Goal: Task Accomplishment & Management: Use online tool/utility

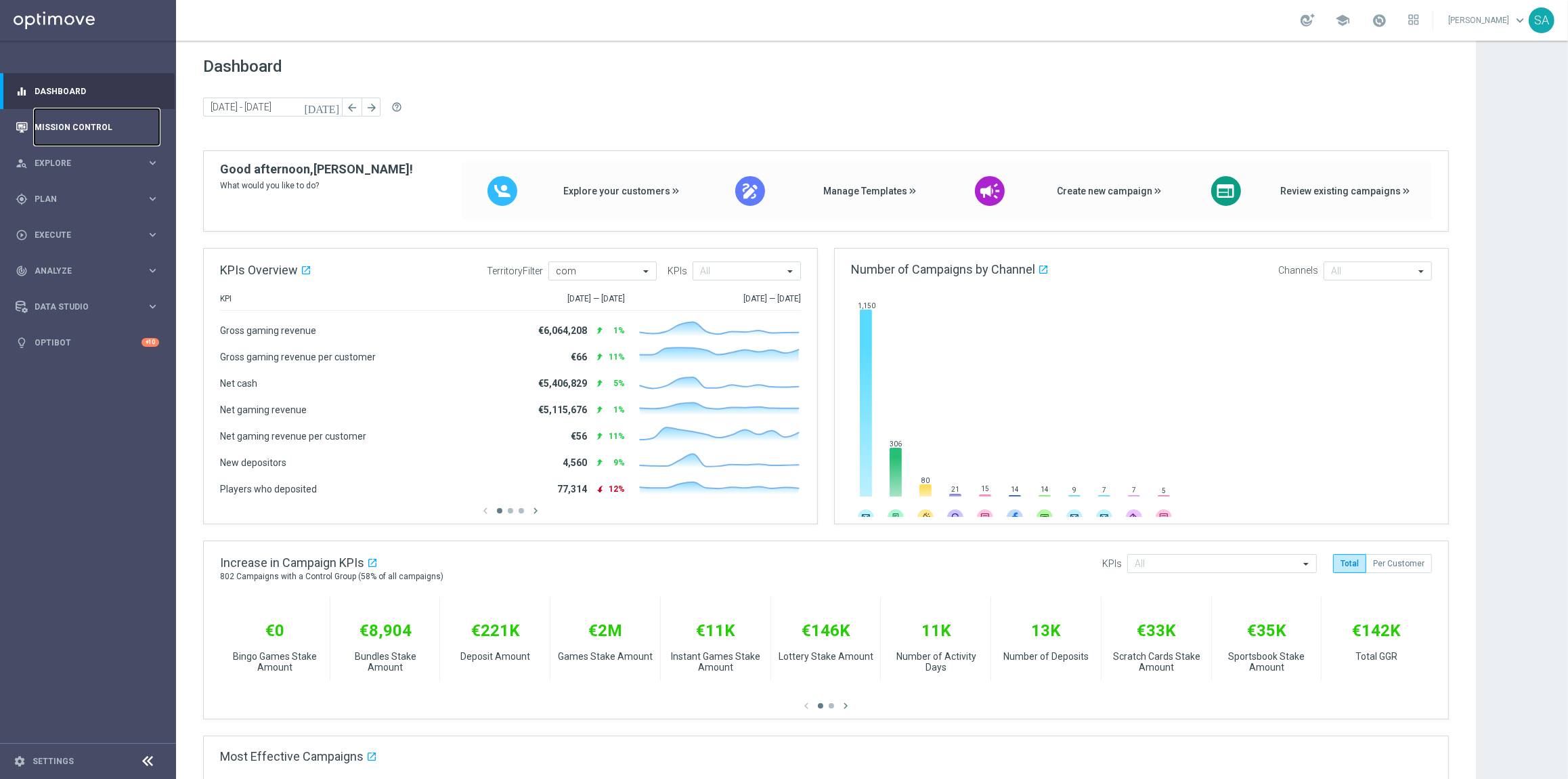
click at [53, 127] on link "Mission Control" at bounding box center [97, 127] width 125 height 36
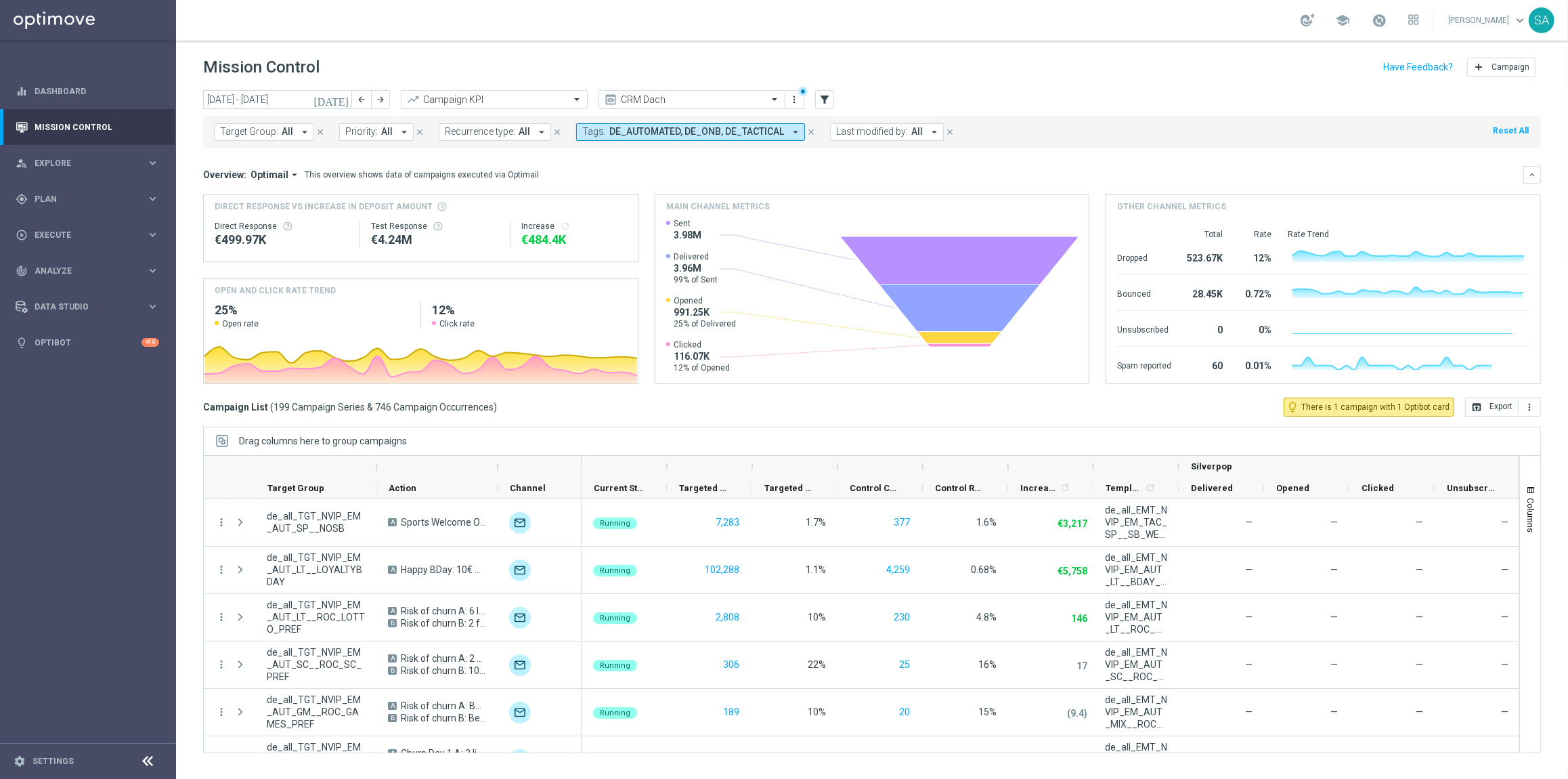
click at [807, 131] on icon "close" at bounding box center [811, 132] width 9 height 9
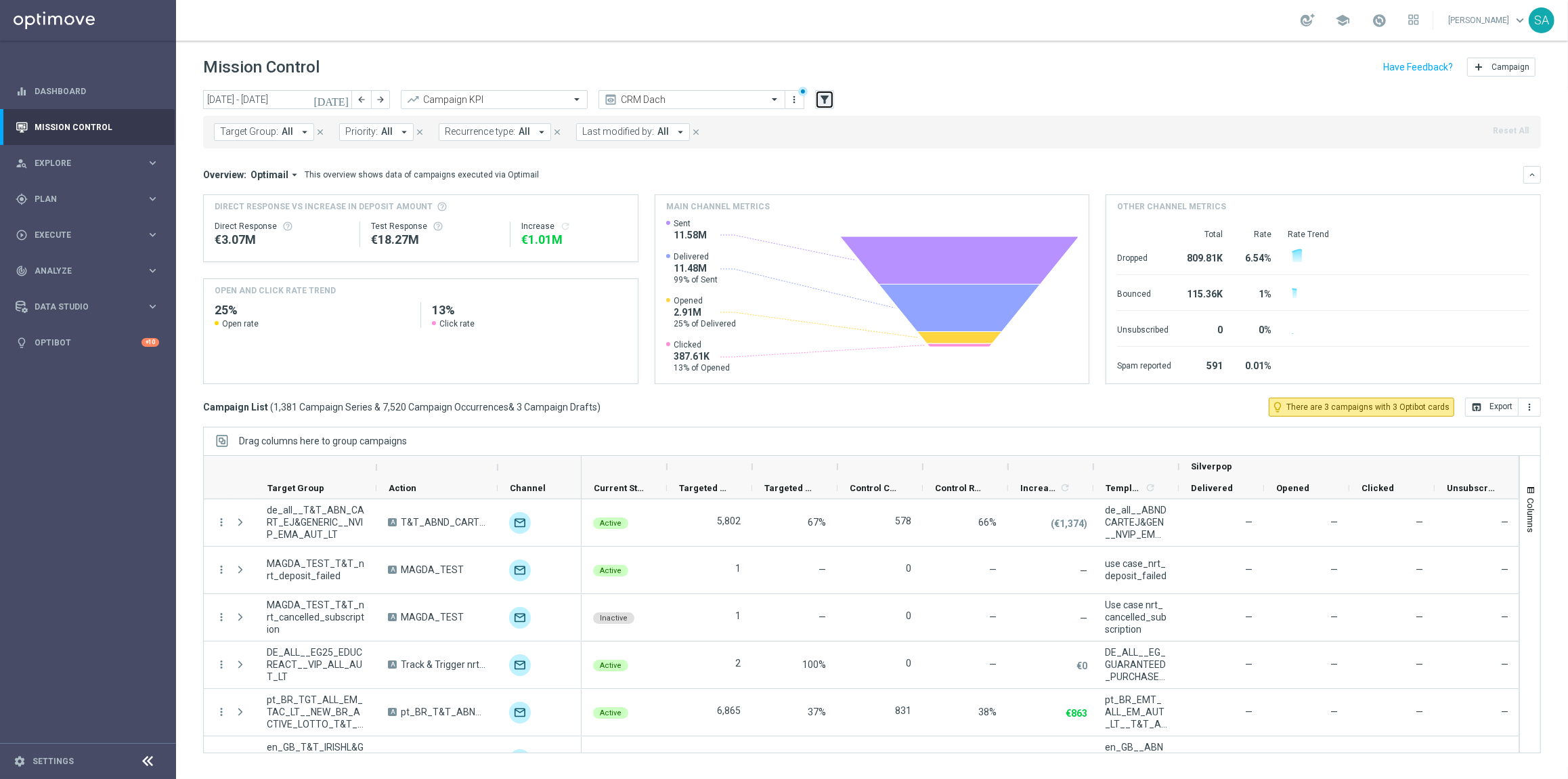
click at [827, 91] on button "filter_alt" at bounding box center [825, 99] width 19 height 19
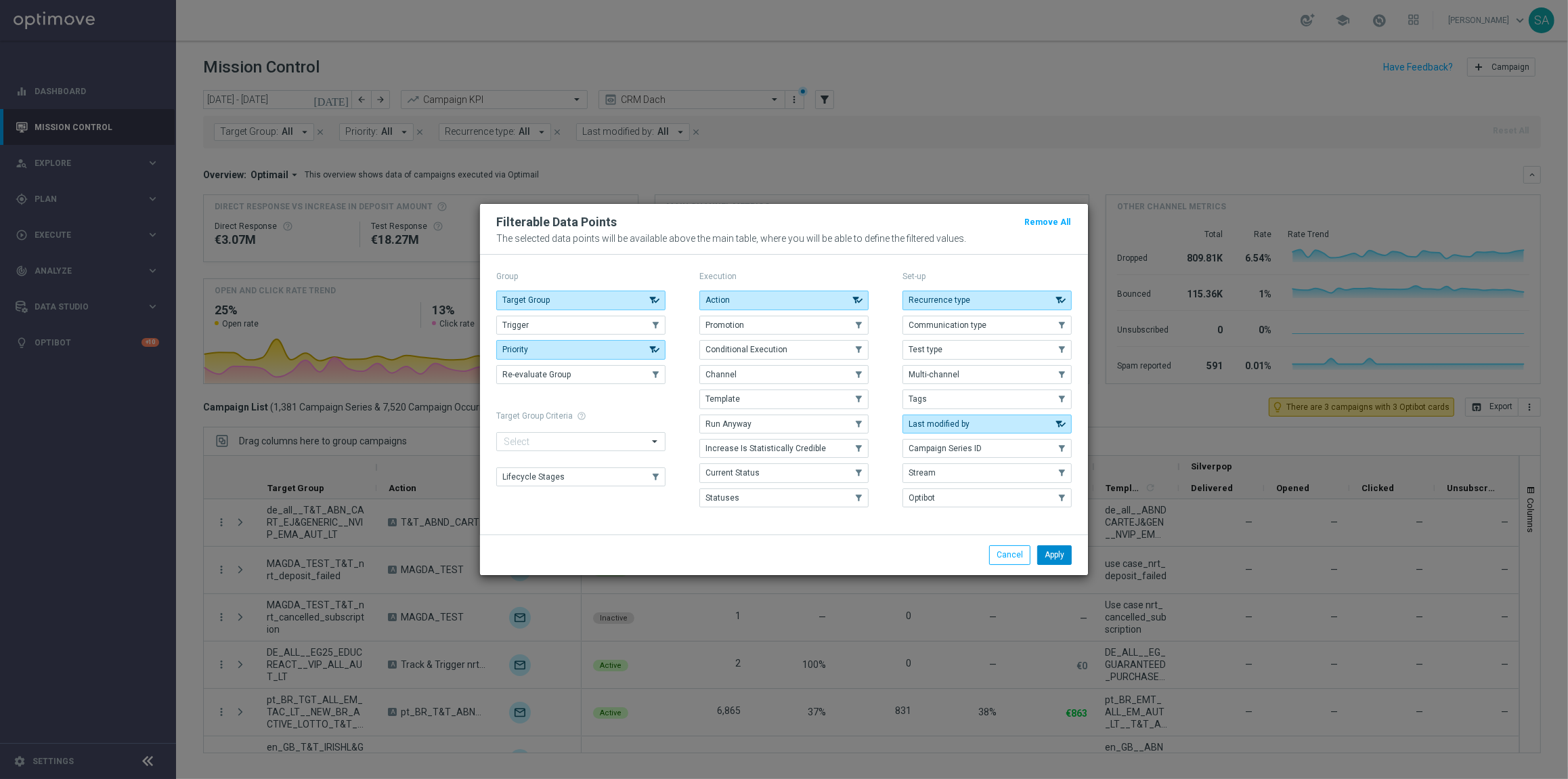
click at [1053, 551] on button "Apply" at bounding box center [1054, 555] width 34 height 19
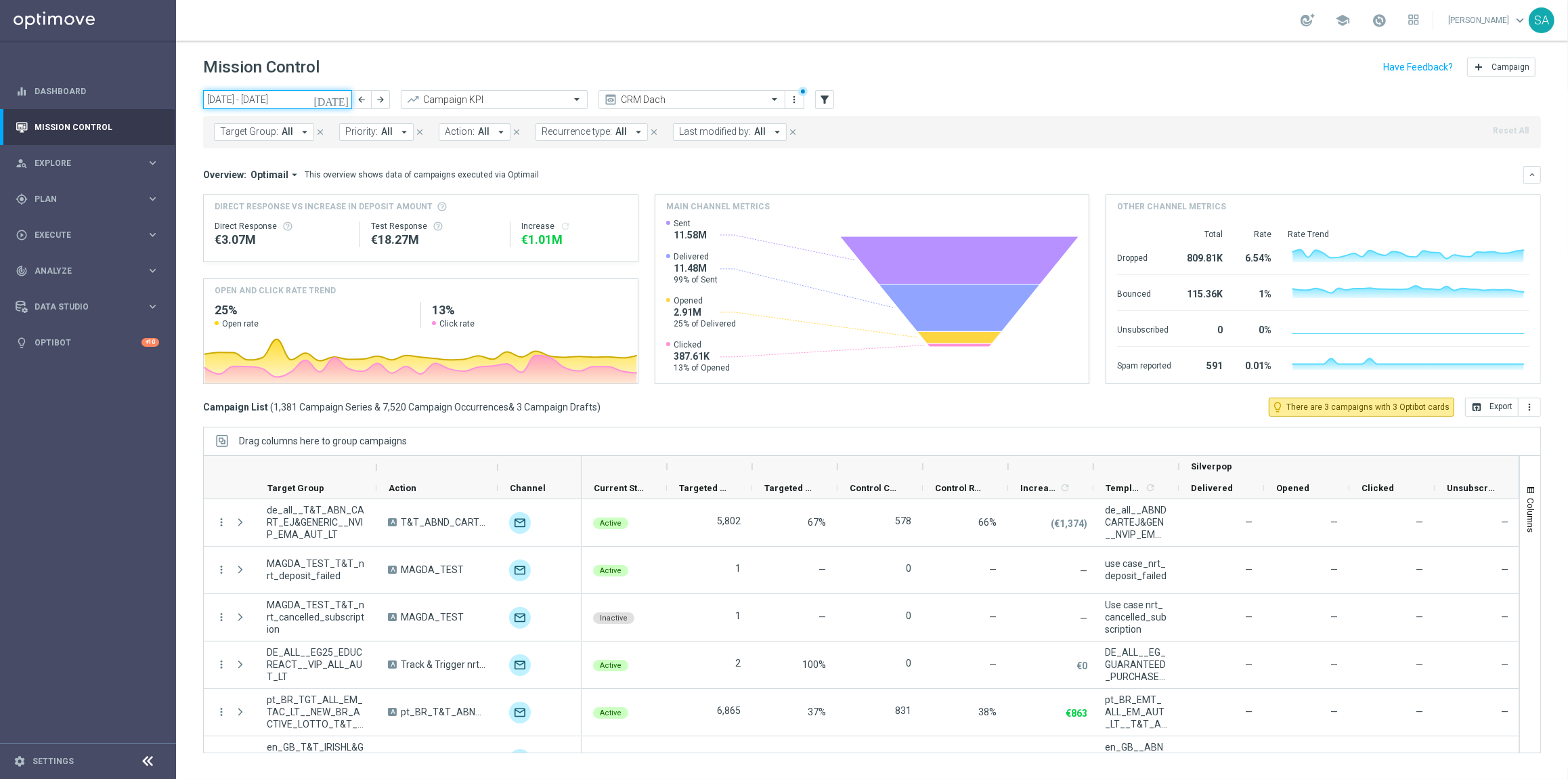
click at [329, 98] on input "01 Aug 2025 - 31 Aug 2025" at bounding box center [277, 99] width 149 height 19
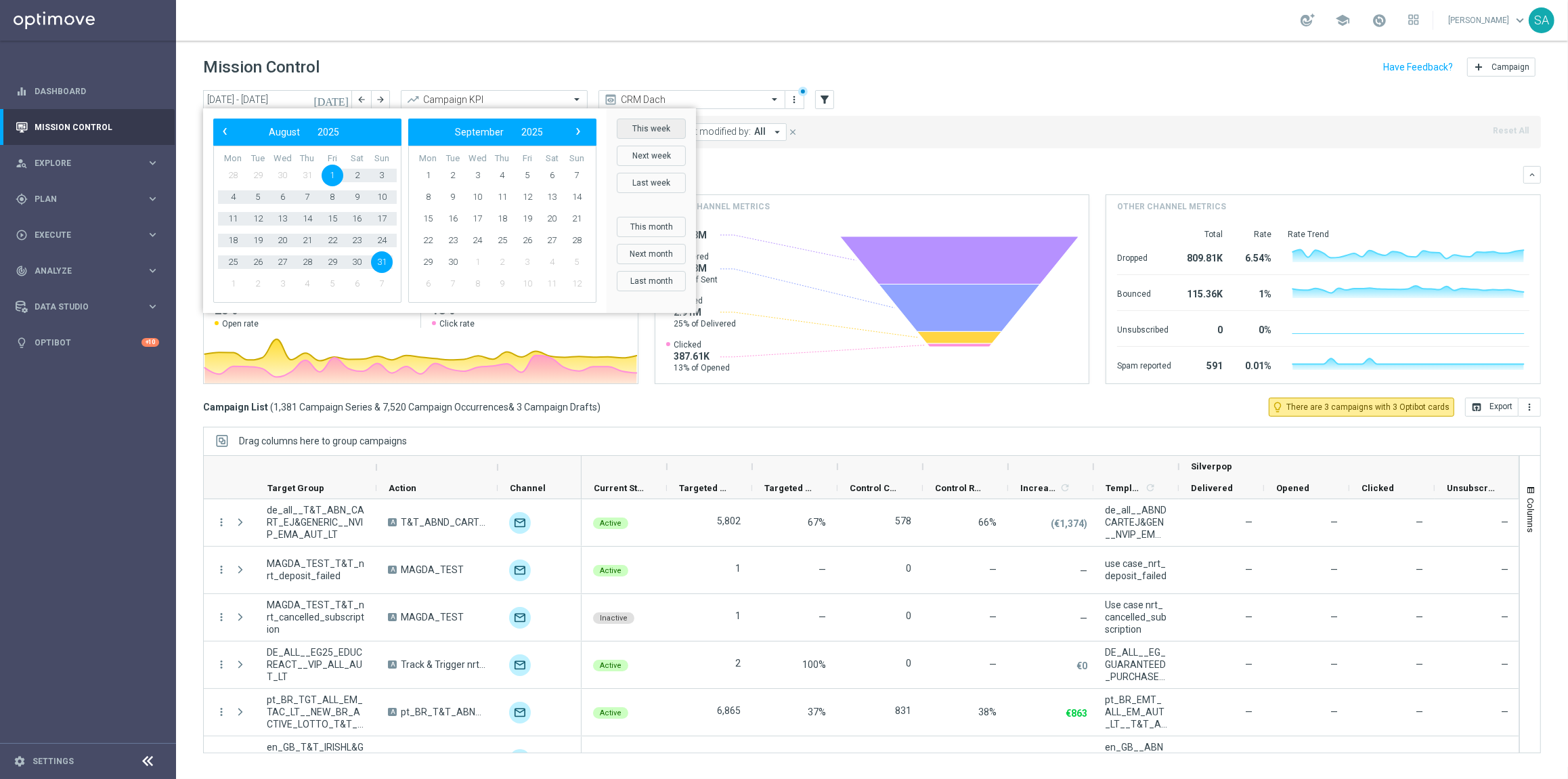
click at [640, 132] on button "This week" at bounding box center [651, 129] width 69 height 20
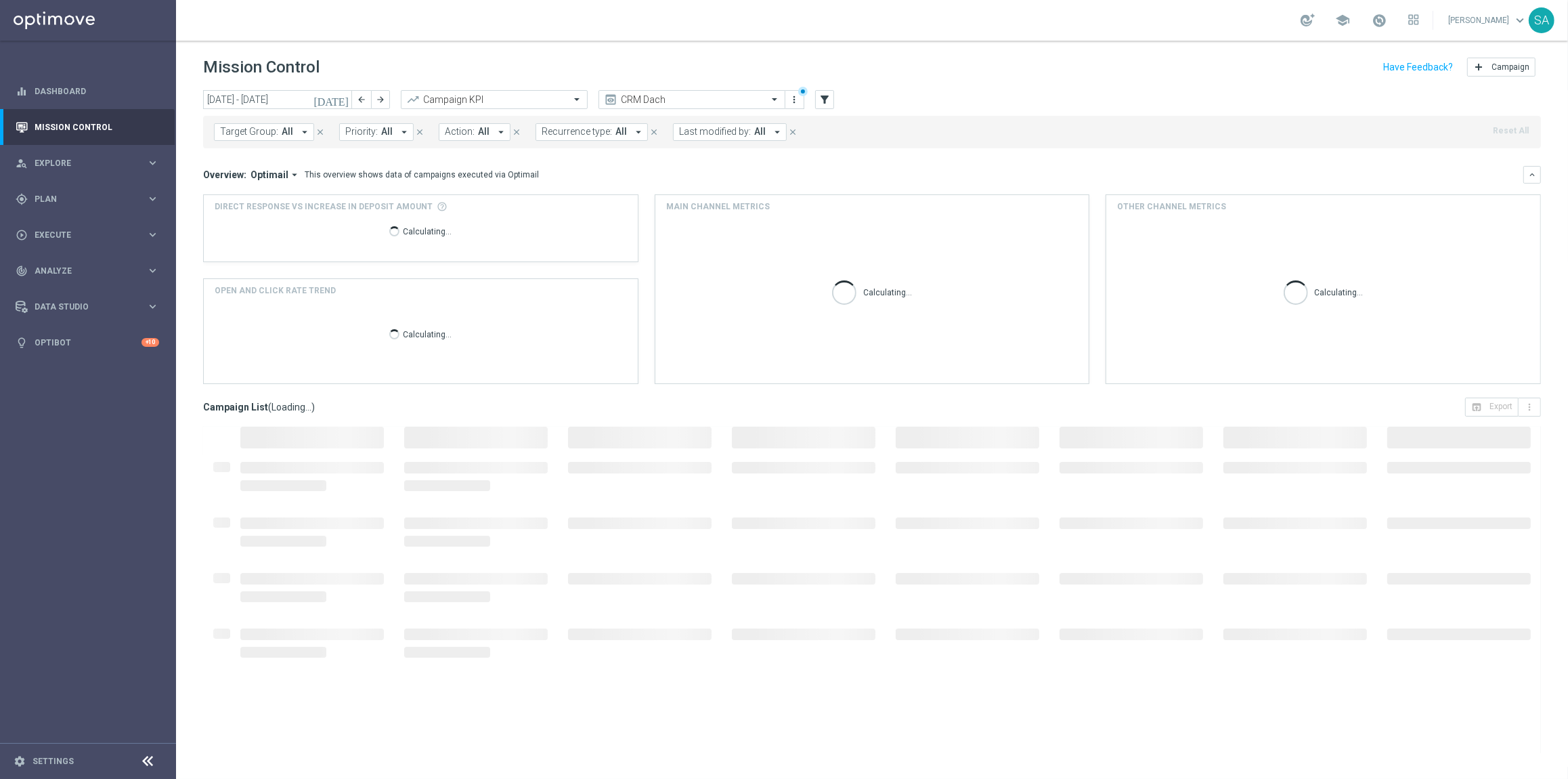
type input "01 Sep 2025 - 07 Sep 2025"
click at [495, 126] on icon "arrow_drop_down" at bounding box center [501, 132] width 12 height 13
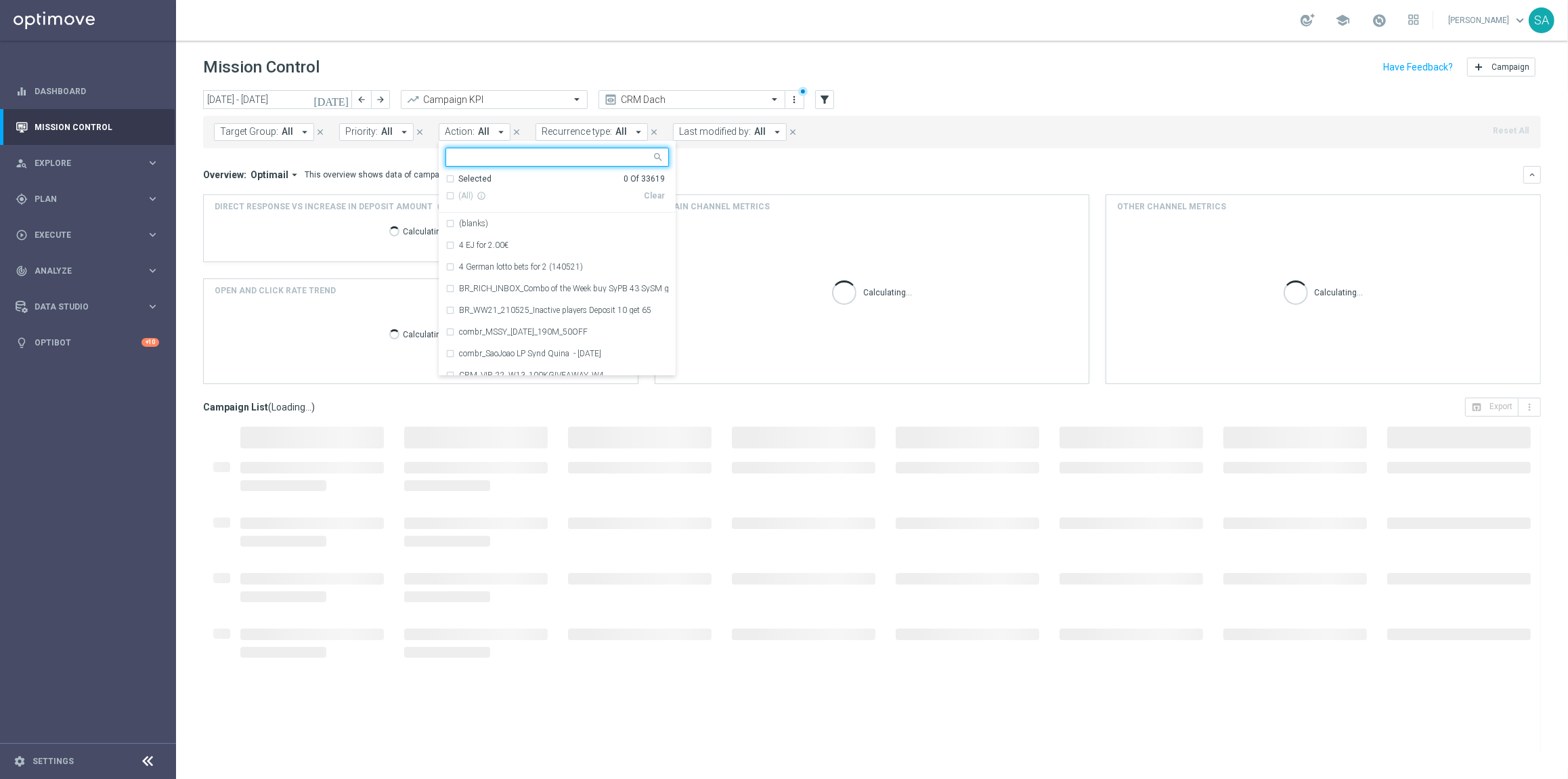
click at [495, 126] on icon "arrow_drop_down" at bounding box center [501, 132] width 12 height 13
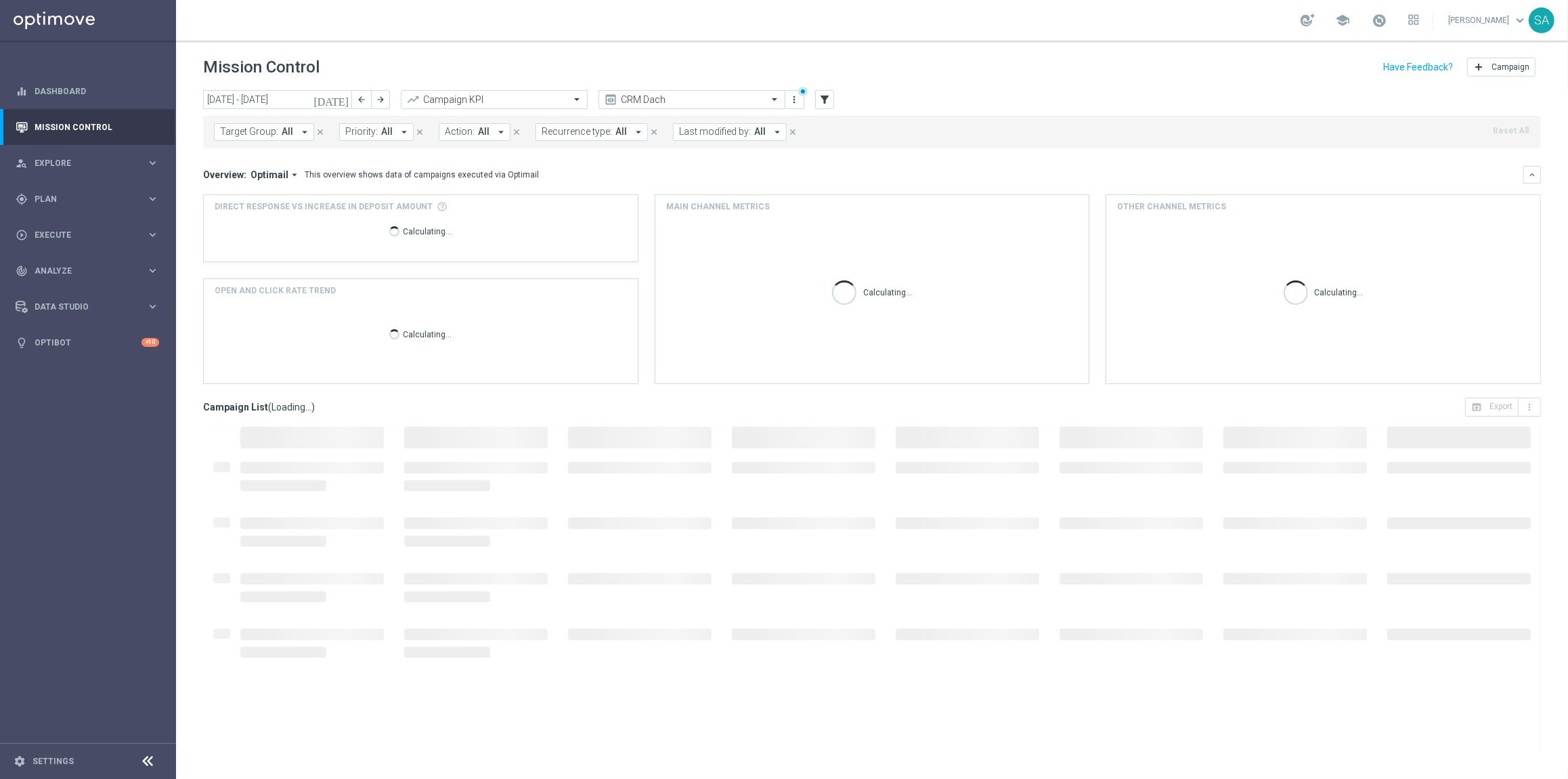
click at [495, 130] on icon "arrow_drop_down" at bounding box center [501, 132] width 12 height 13
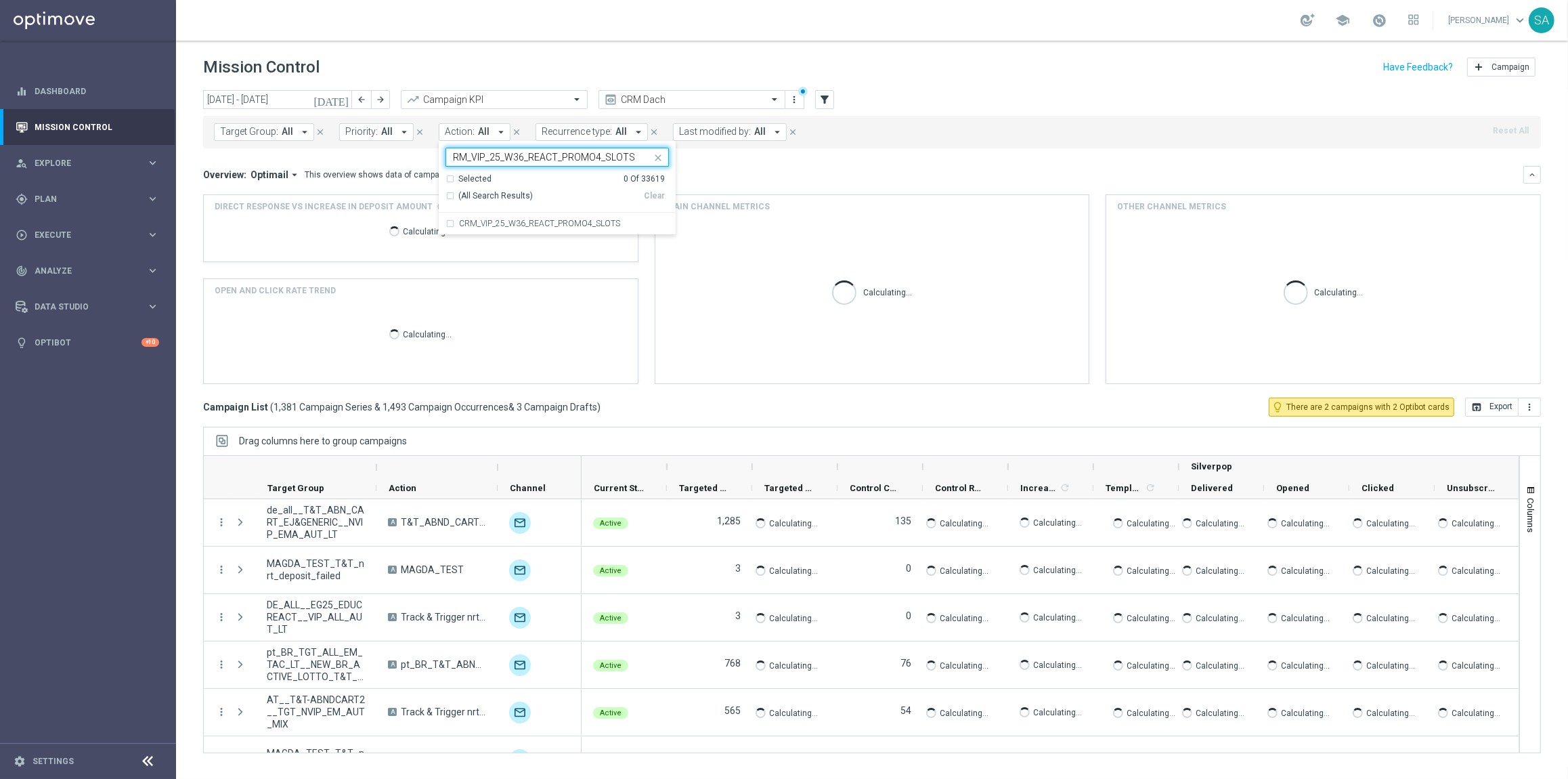
click at [496, 220] on label "CRM_VIP_25_W36_REACT_PROMO4_SLOTS" at bounding box center [540, 223] width 161 height 8
click at [708, 172] on div "Overview: Optimail arrow_drop_down This overview shows data of campaigns execut…" at bounding box center [863, 175] width 1320 height 13
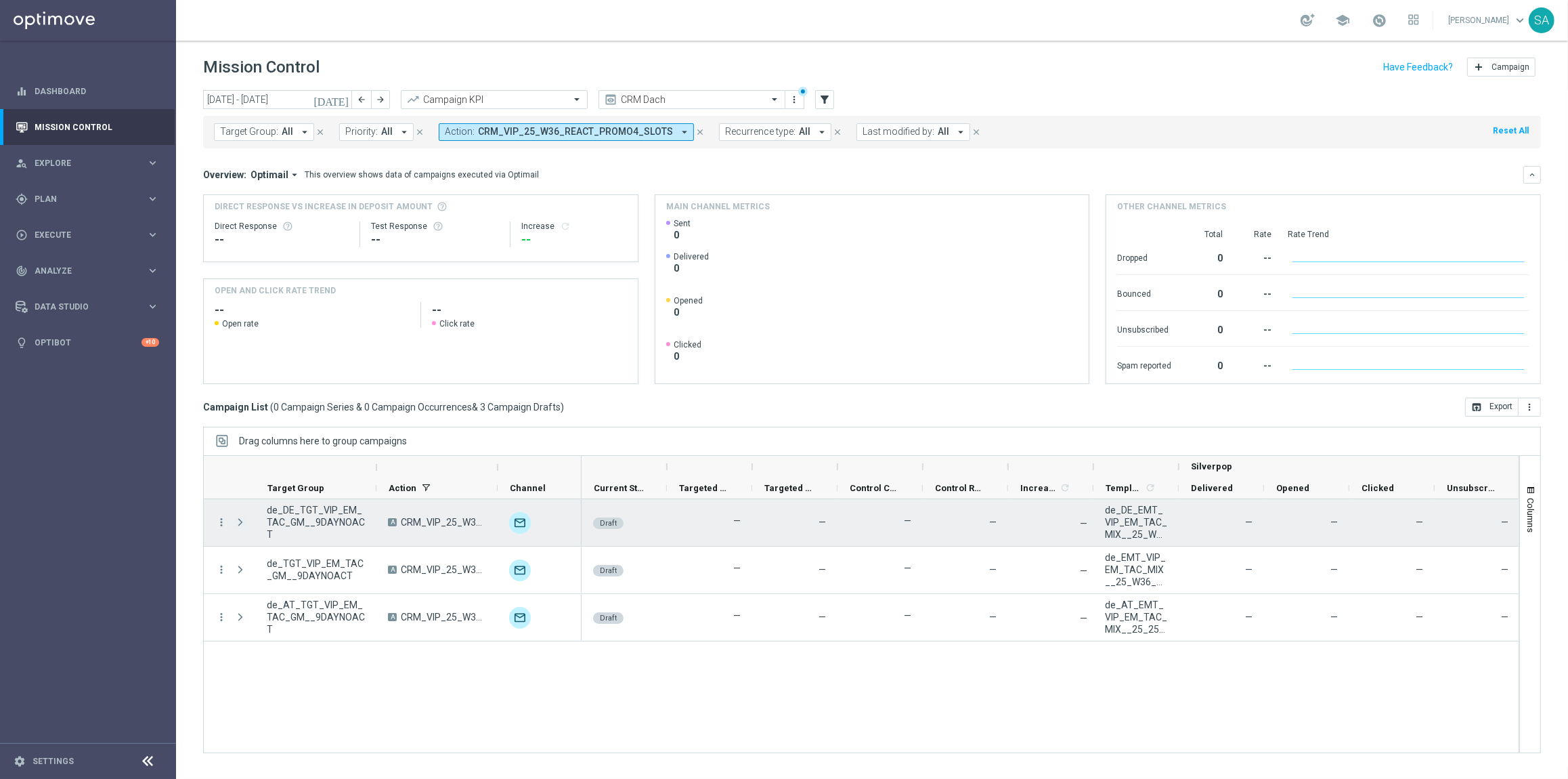
click at [240, 520] on span "Press SPACE to select this row." at bounding box center [241, 522] width 12 height 11
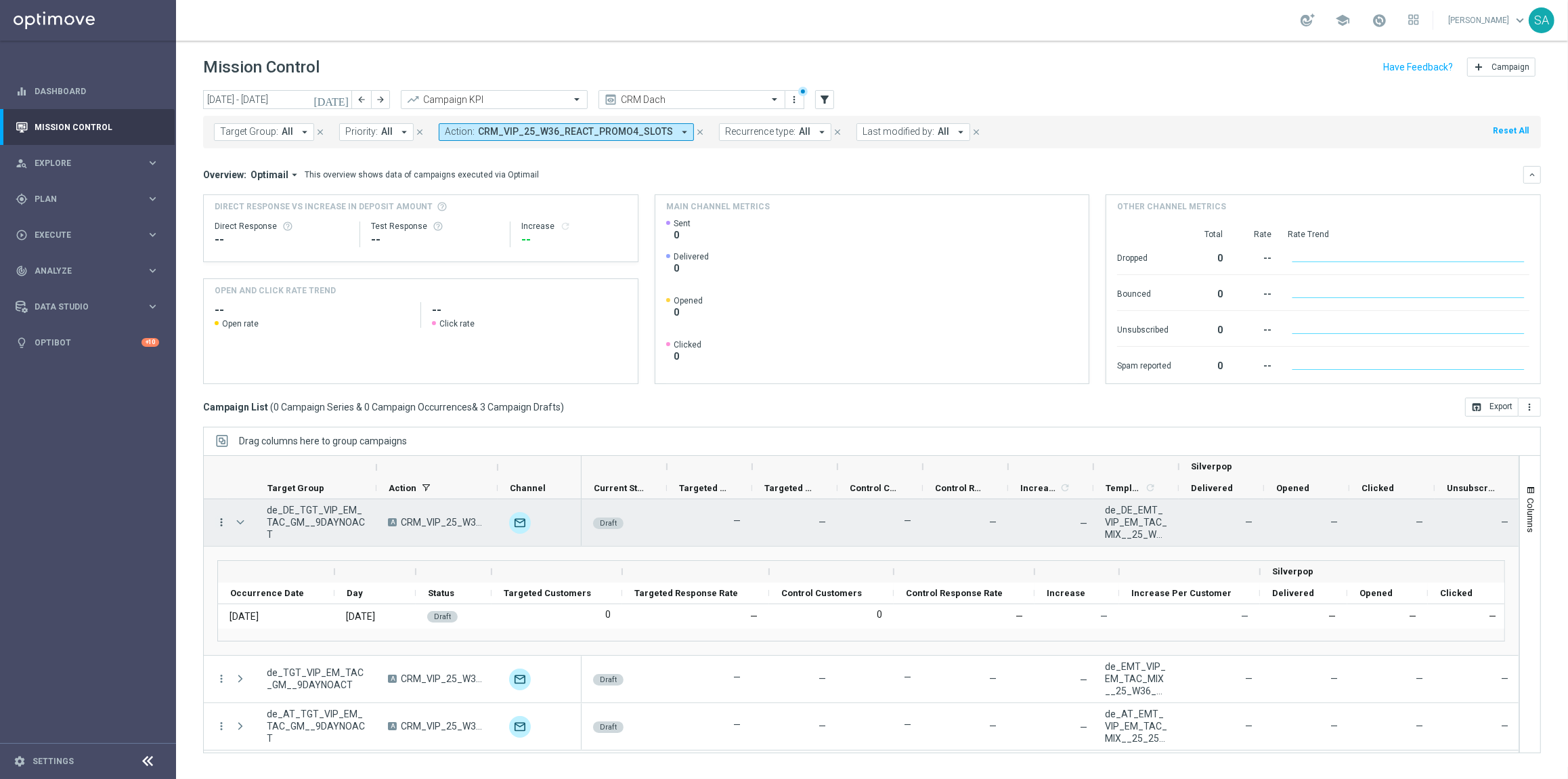
click at [222, 522] on icon "more_vert" at bounding box center [222, 523] width 12 height 13
click at [258, 573] on span "Edit" at bounding box center [255, 575] width 15 height 9
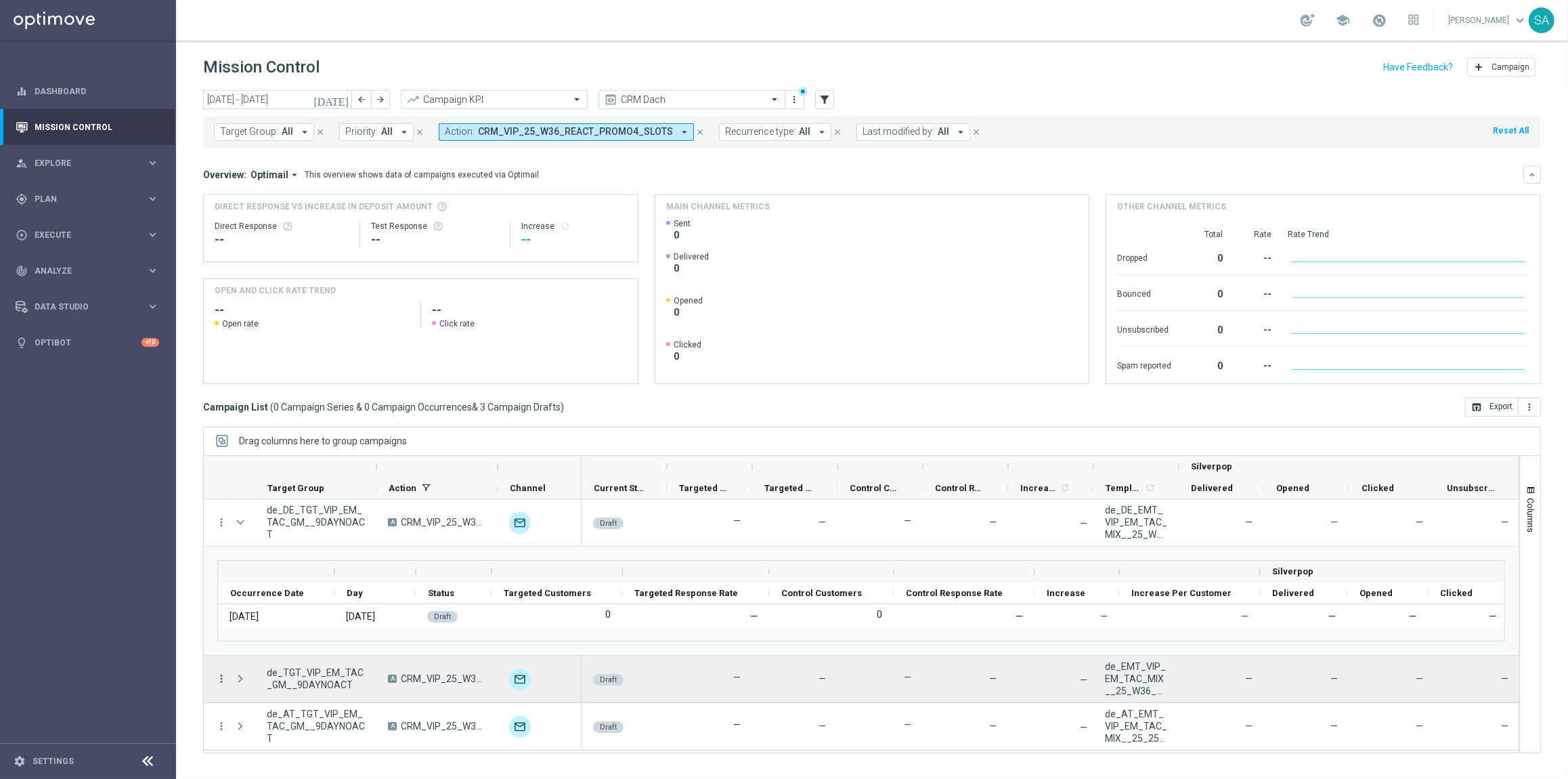
click at [221, 675] on icon "more_vert" at bounding box center [222, 679] width 12 height 13
click at [293, 722] on div "edit Edit" at bounding box center [303, 731] width 152 height 19
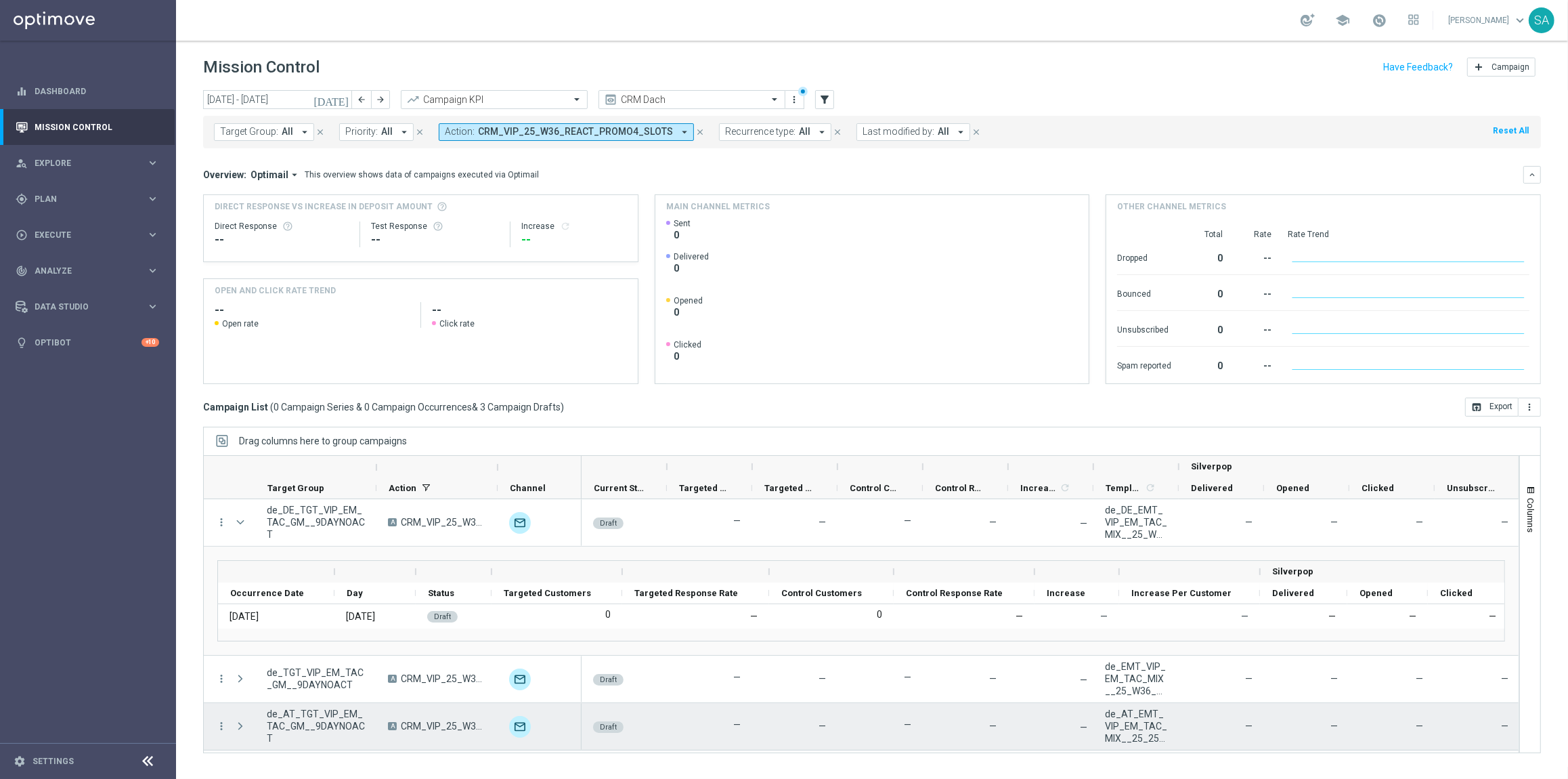
click at [228, 725] on div "Press SPACE to select this row." at bounding box center [241, 727] width 27 height 47
click at [219, 727] on icon "more_vert" at bounding box center [222, 727] width 12 height 13
click at [267, 688] on div "Edit" at bounding box center [310, 686] width 126 height 9
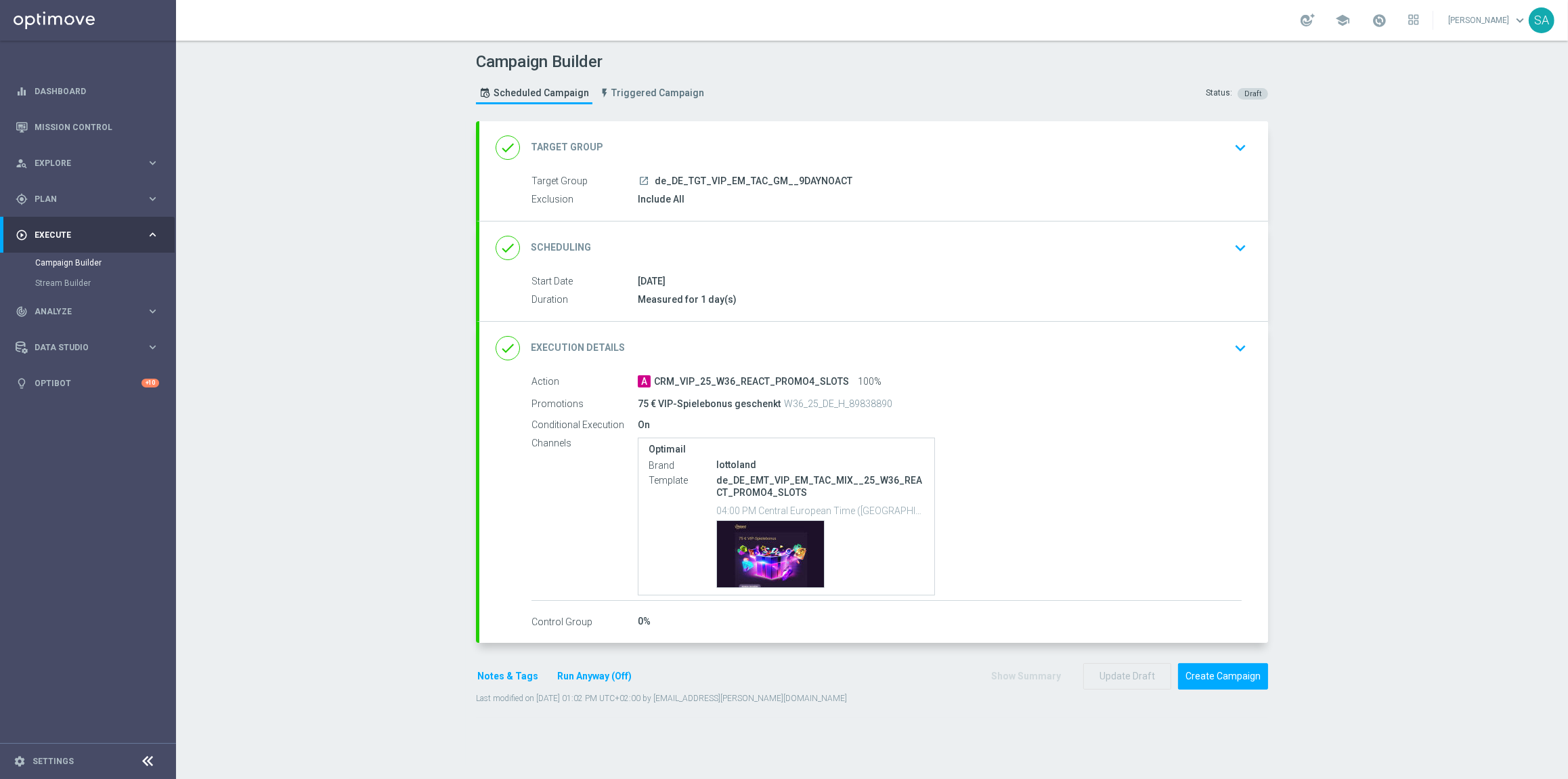
click at [1238, 144] on icon "keyboard_arrow_down" at bounding box center [1240, 148] width 20 height 20
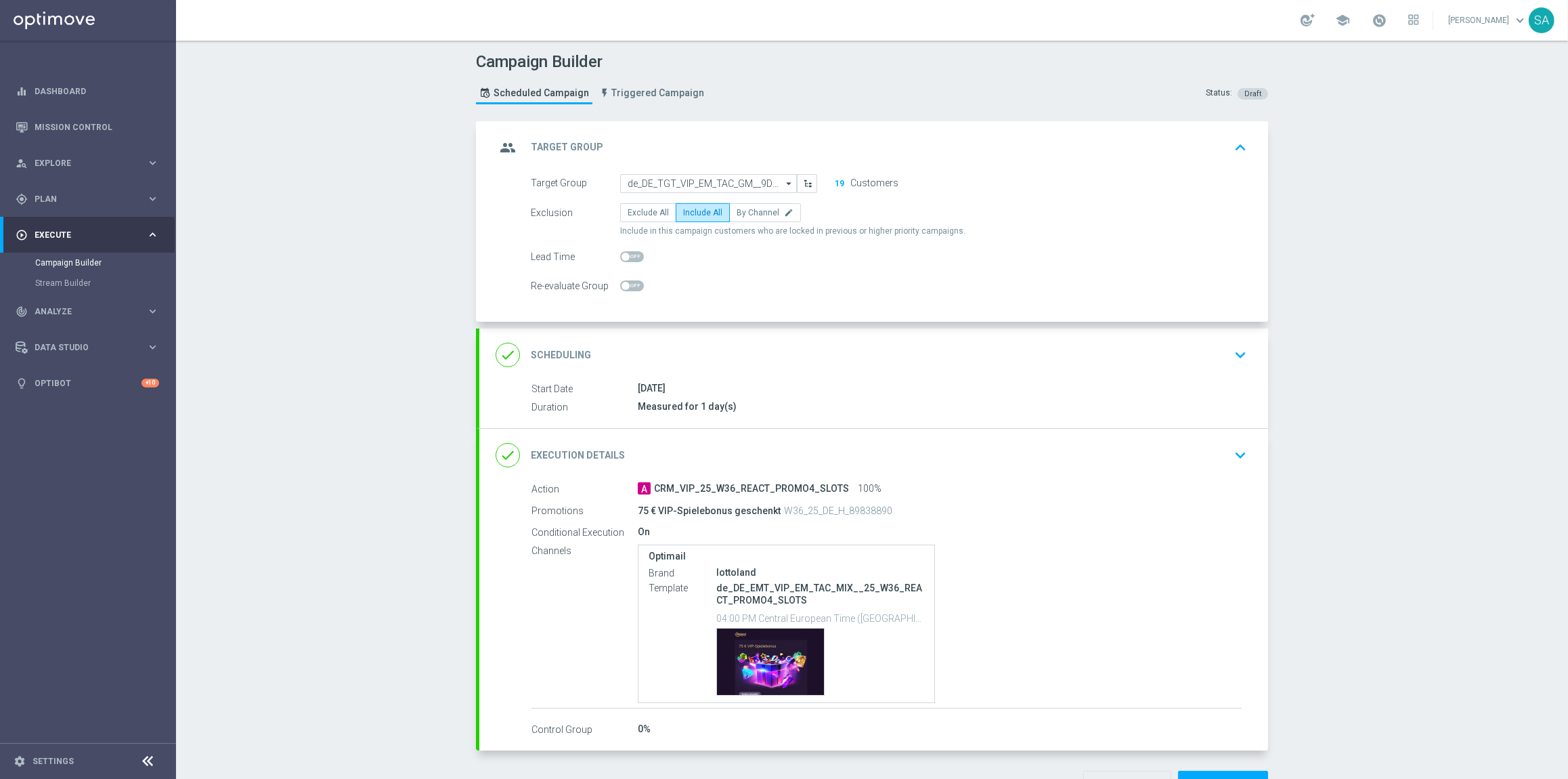
click at [1244, 348] on icon "keyboard_arrow_down" at bounding box center [1240, 355] width 20 height 20
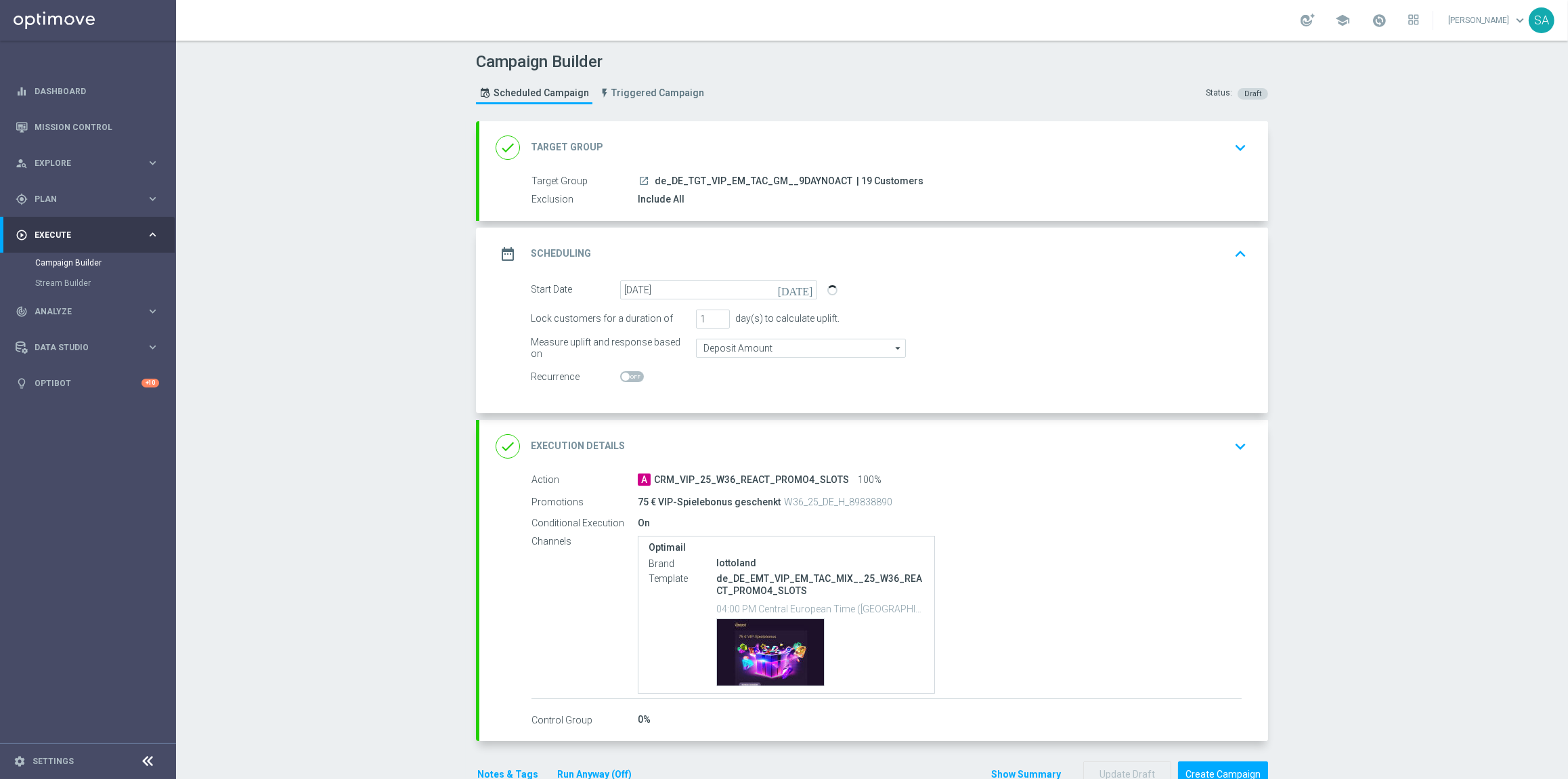
click at [1245, 141] on icon "keyboard_arrow_down" at bounding box center [1240, 148] width 20 height 20
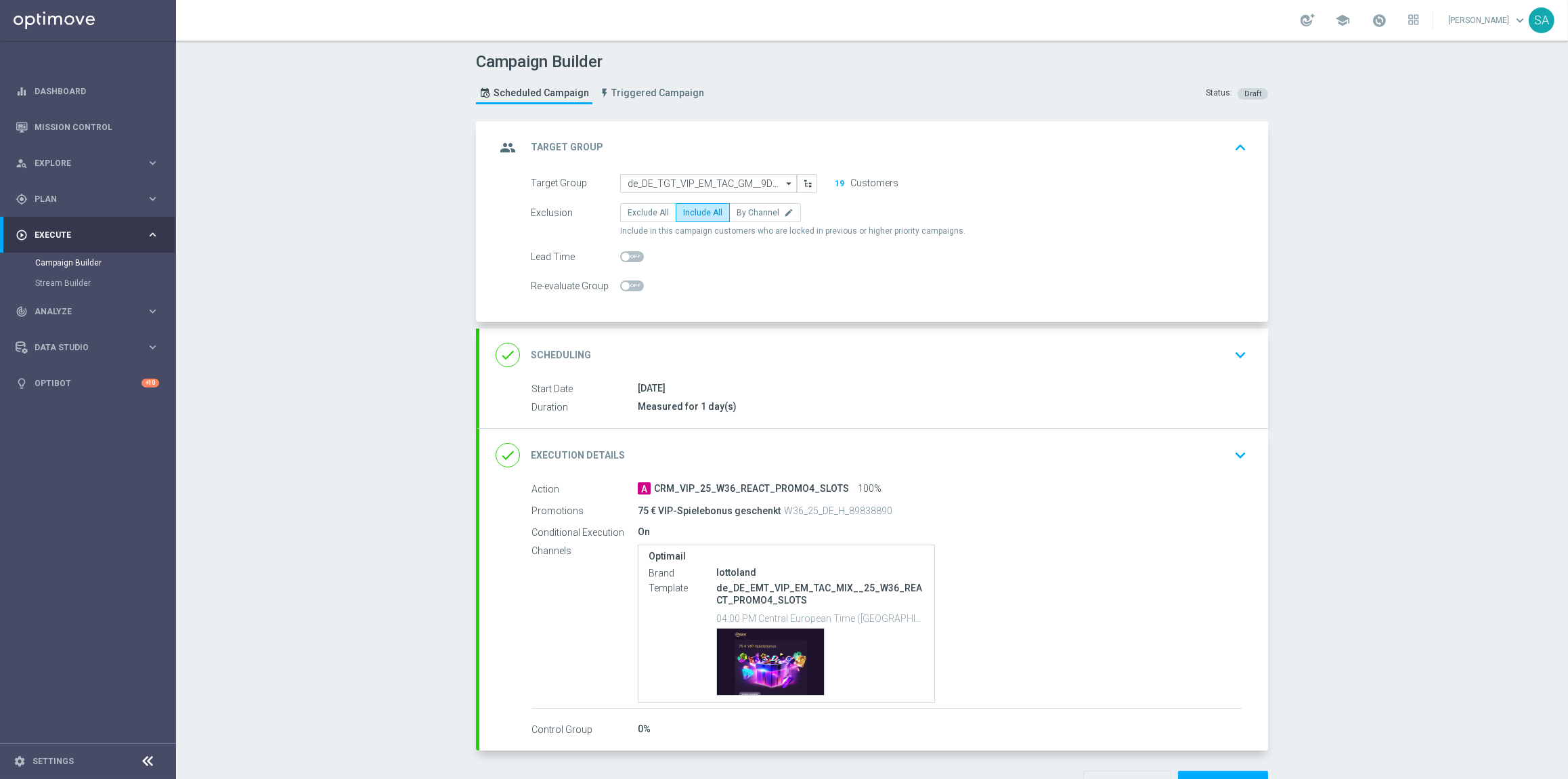
click at [1234, 448] on icon "keyboard_arrow_down" at bounding box center [1240, 456] width 20 height 20
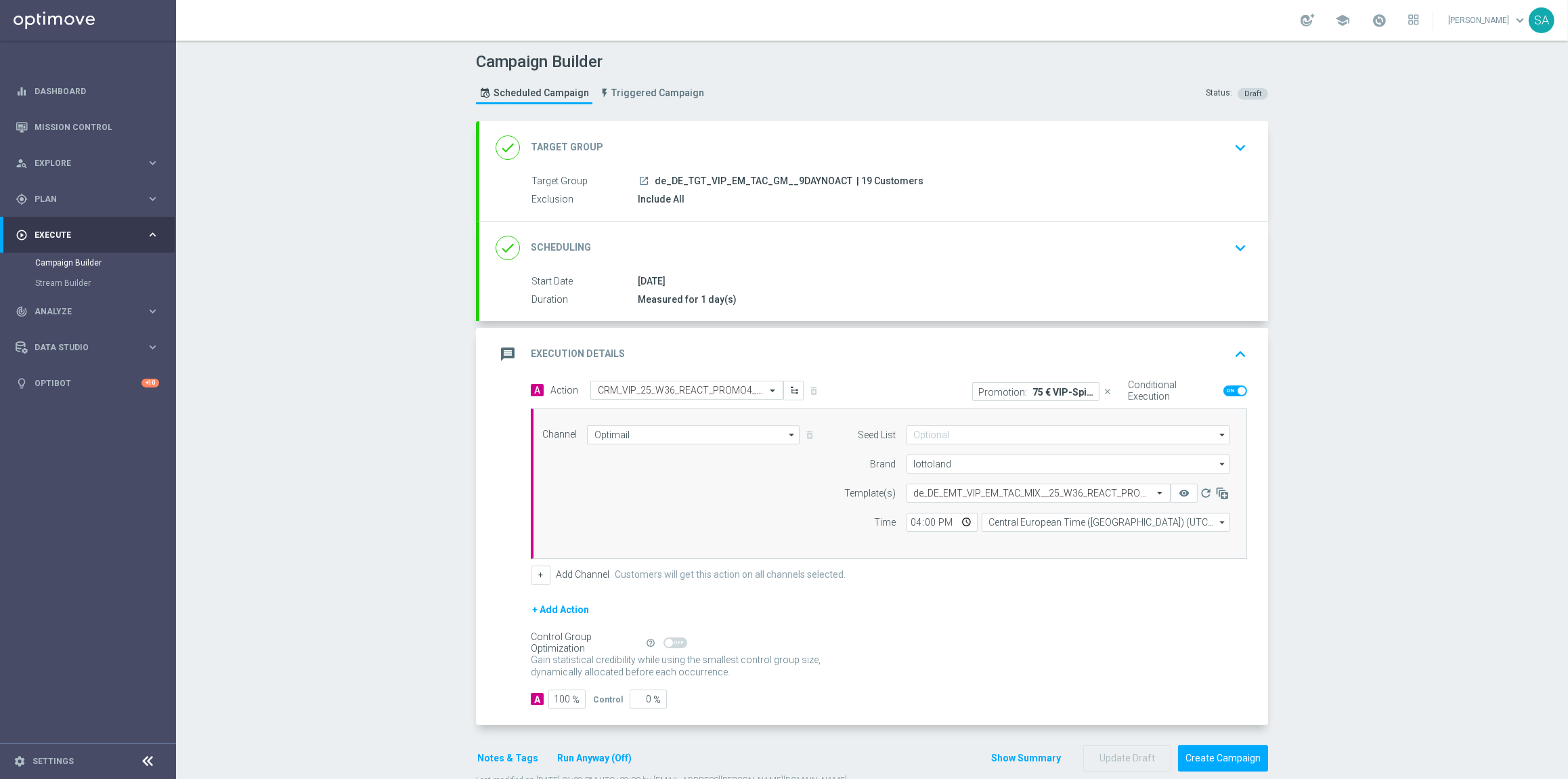
click at [1059, 390] on p "75 € VIP-Spielebonus geschenkt" at bounding box center [1063, 391] width 61 height 11
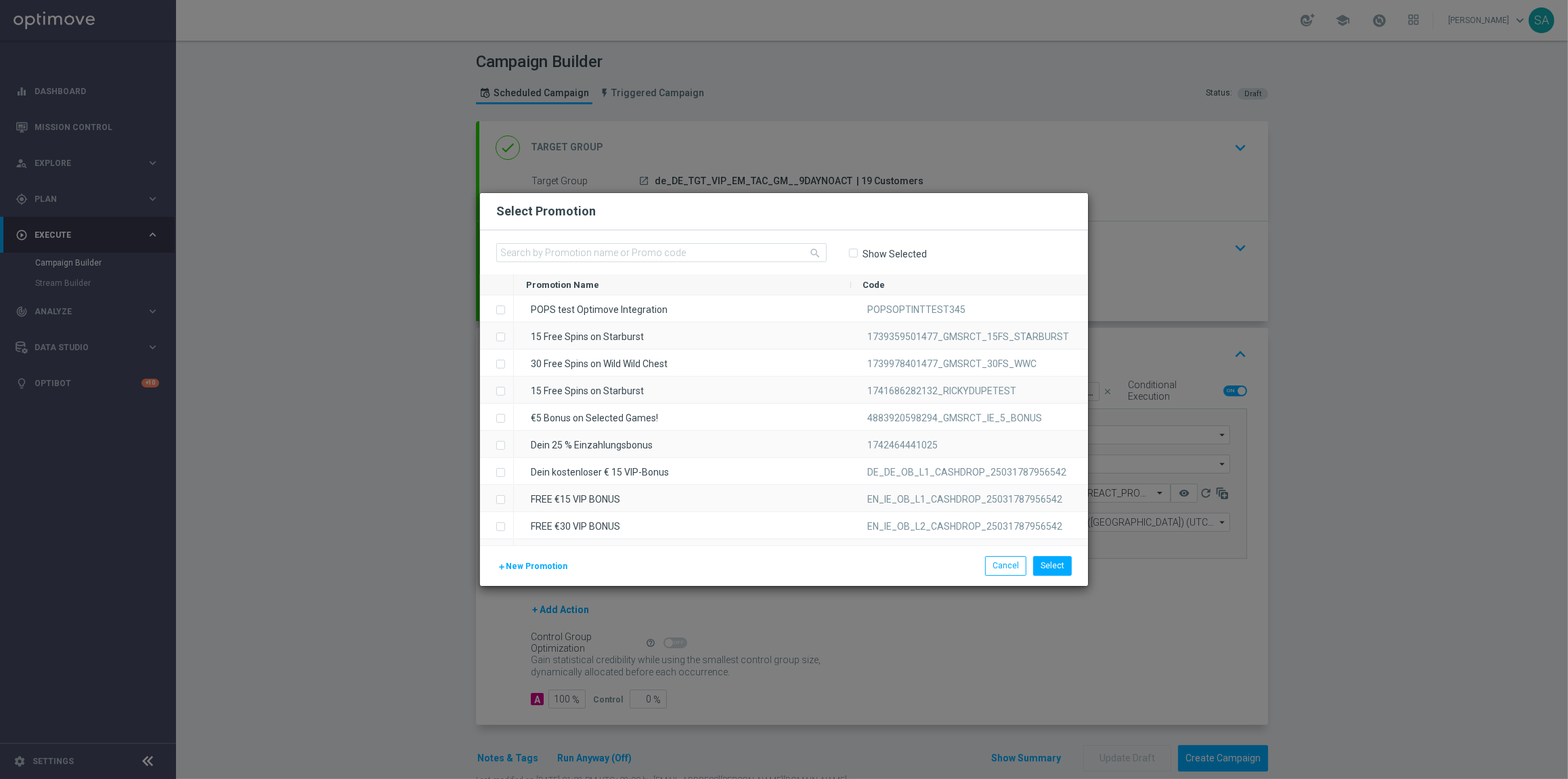
click at [853, 249] on input "Show Selected" at bounding box center [852, 253] width 9 height 9
checkbox input "true"
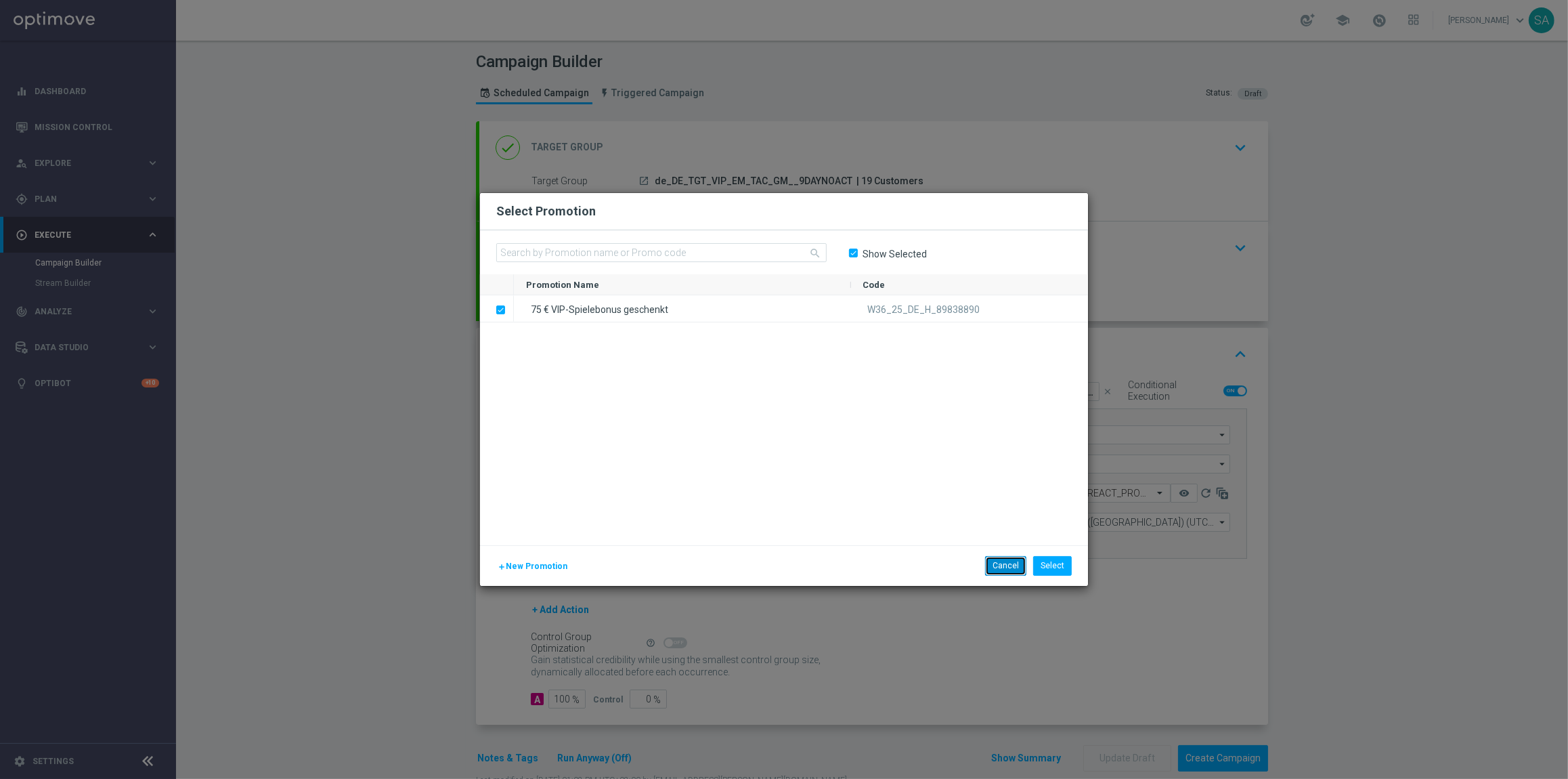
click at [1012, 568] on button "Cancel" at bounding box center [1005, 566] width 41 height 19
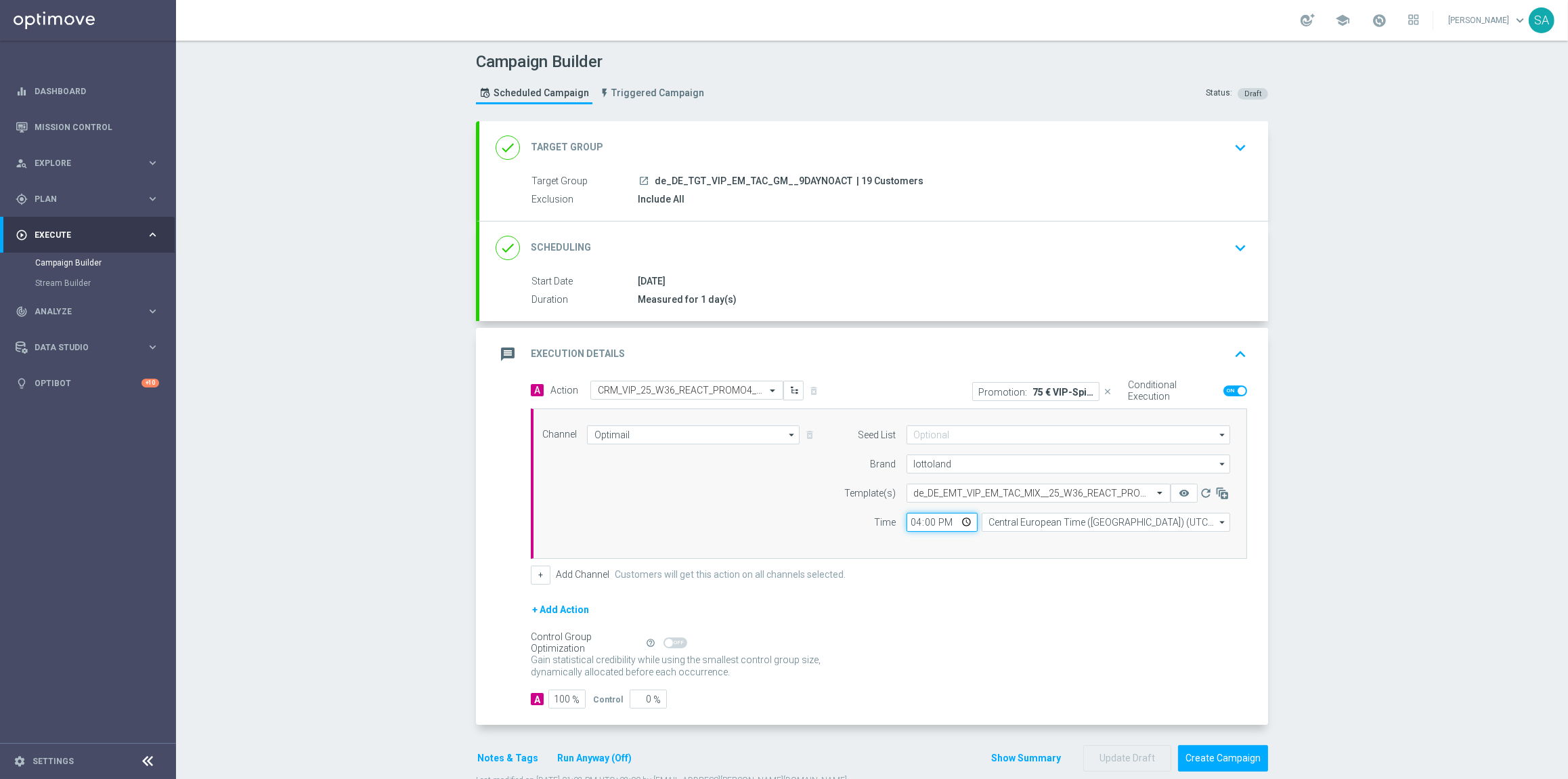
click at [914, 524] on input "16:00" at bounding box center [942, 522] width 71 height 19
type input "17:00"
click at [1256, 525] on div "A Action Select action CRM_VIP_25_W36_REACT_PROMO4_SLOTS delete_forever Promoti…" at bounding box center [889, 482] width 736 height 204
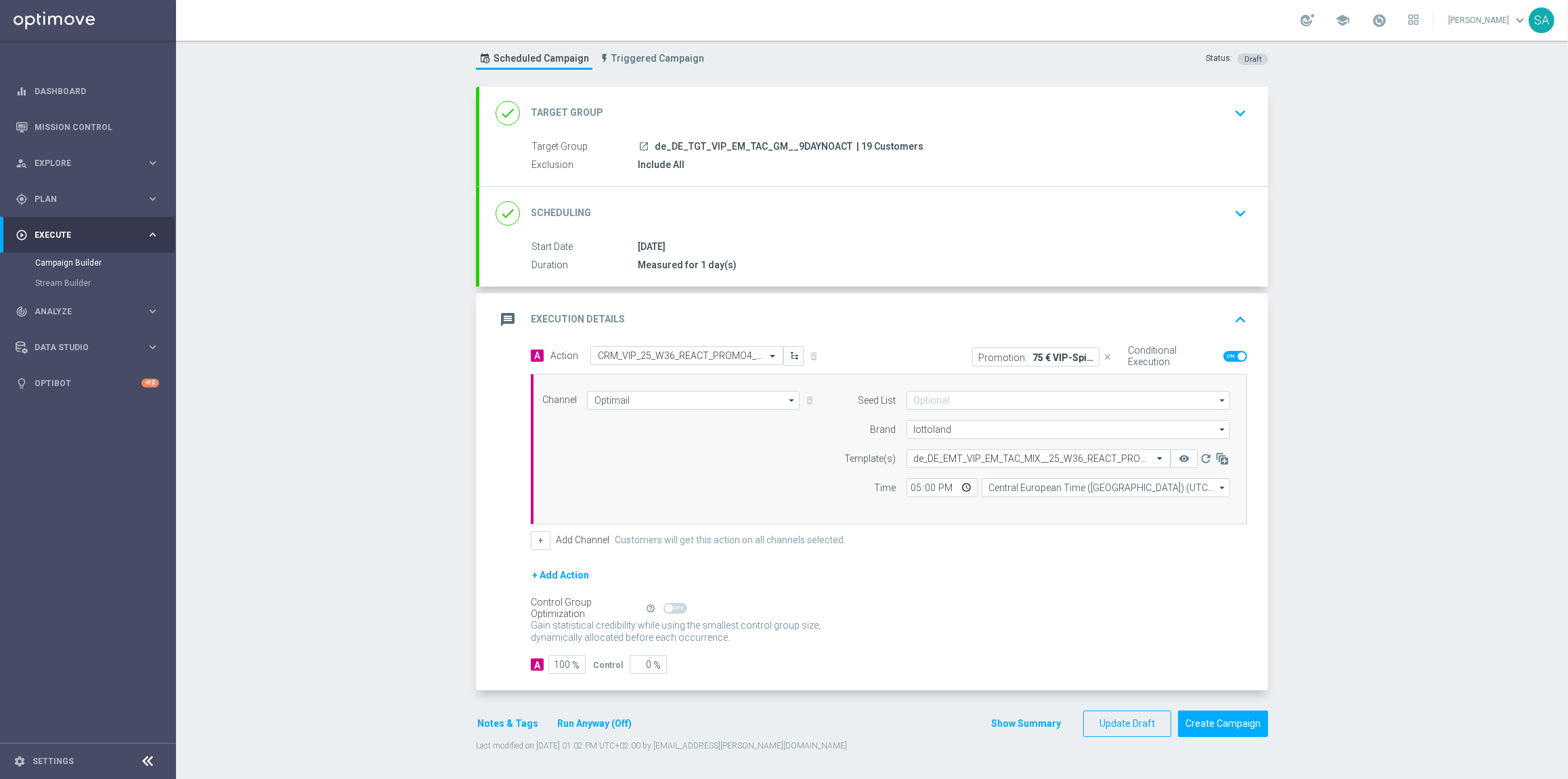
scroll to position [36, 0]
click at [505, 726] on button "Notes & Tags" at bounding box center [507, 724] width 63 height 17
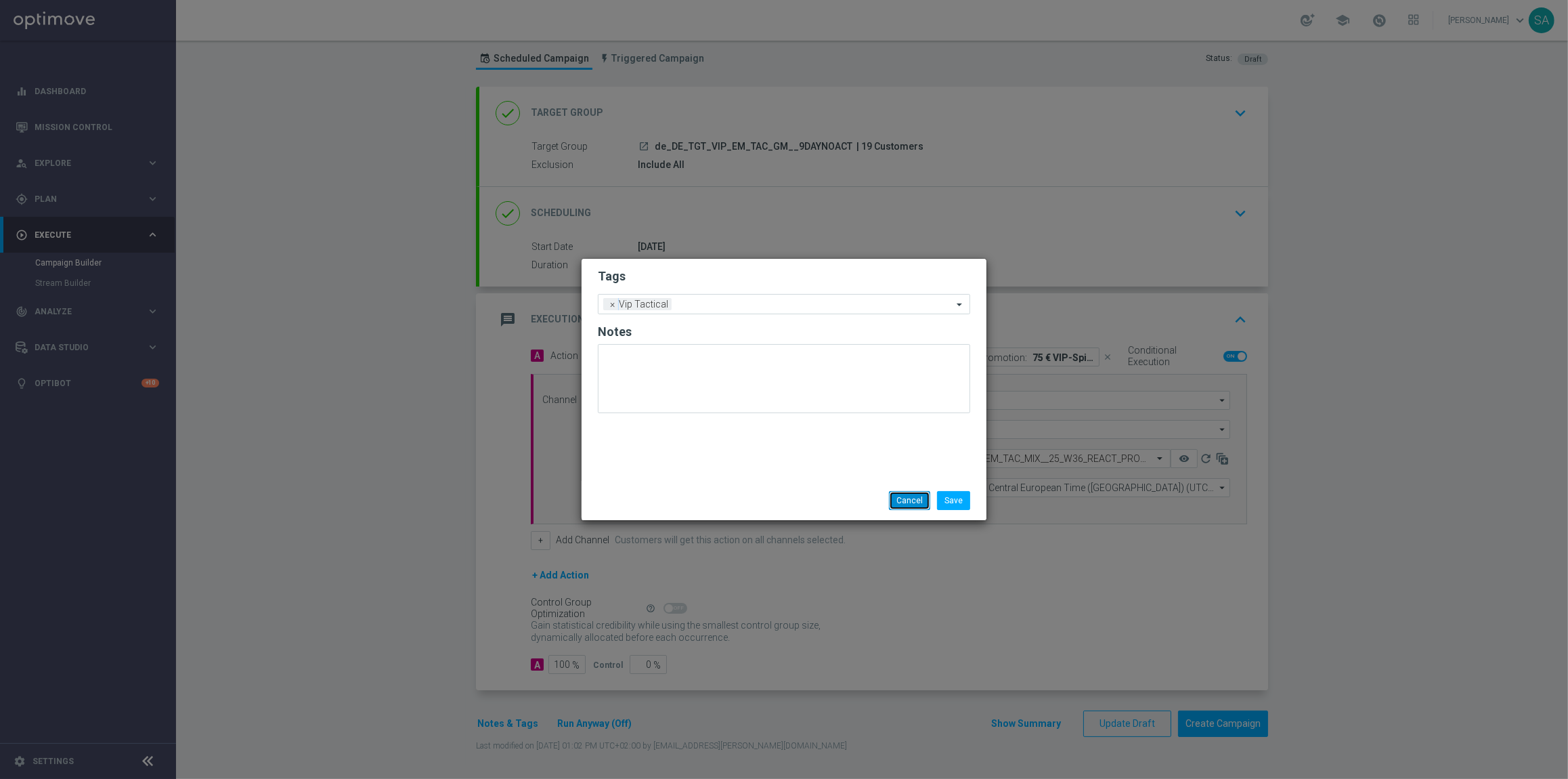
click at [907, 498] on button "Cancel" at bounding box center [909, 501] width 41 height 19
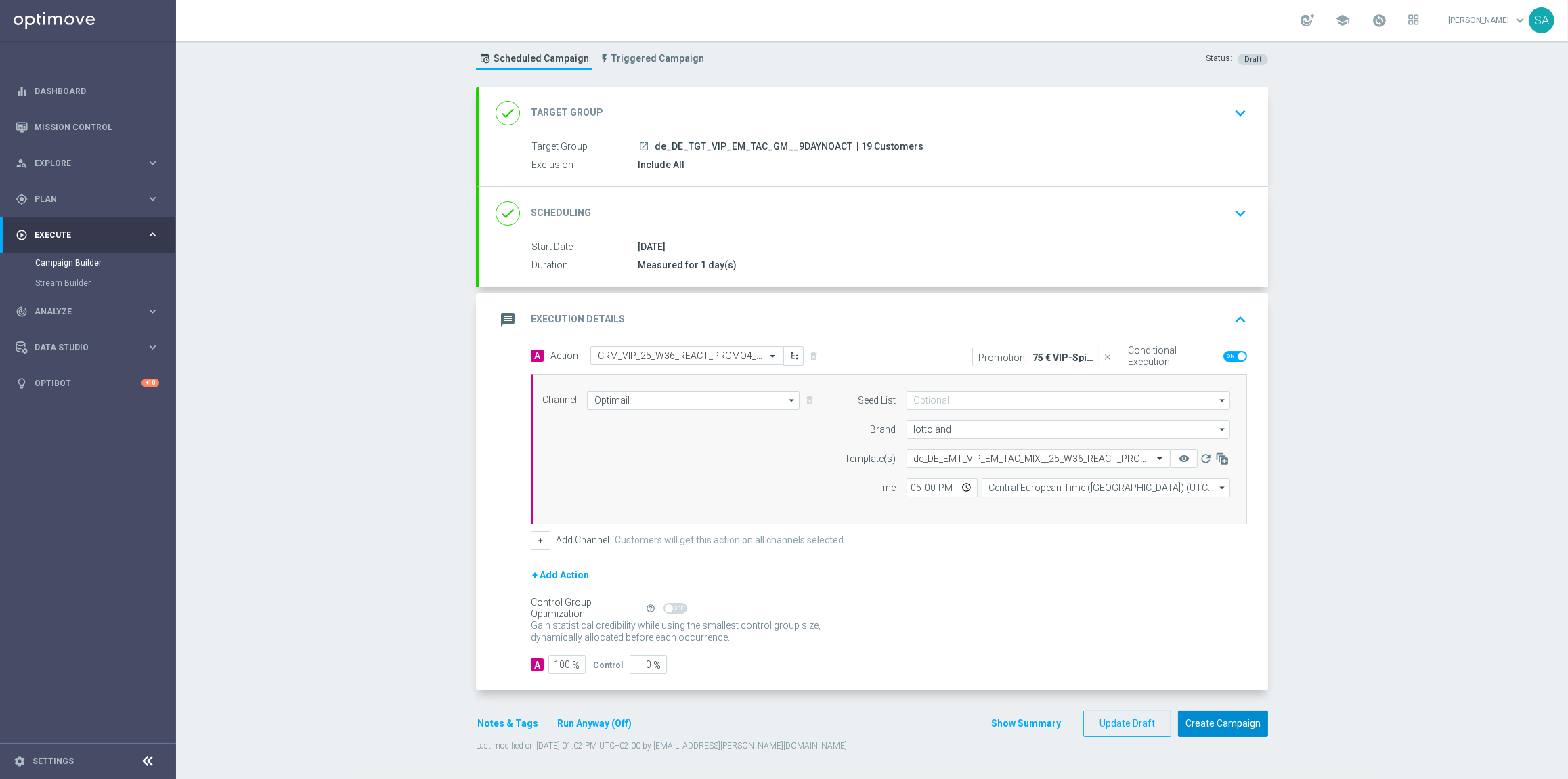
click at [1217, 720] on button "Create Campaign" at bounding box center [1223, 724] width 90 height 27
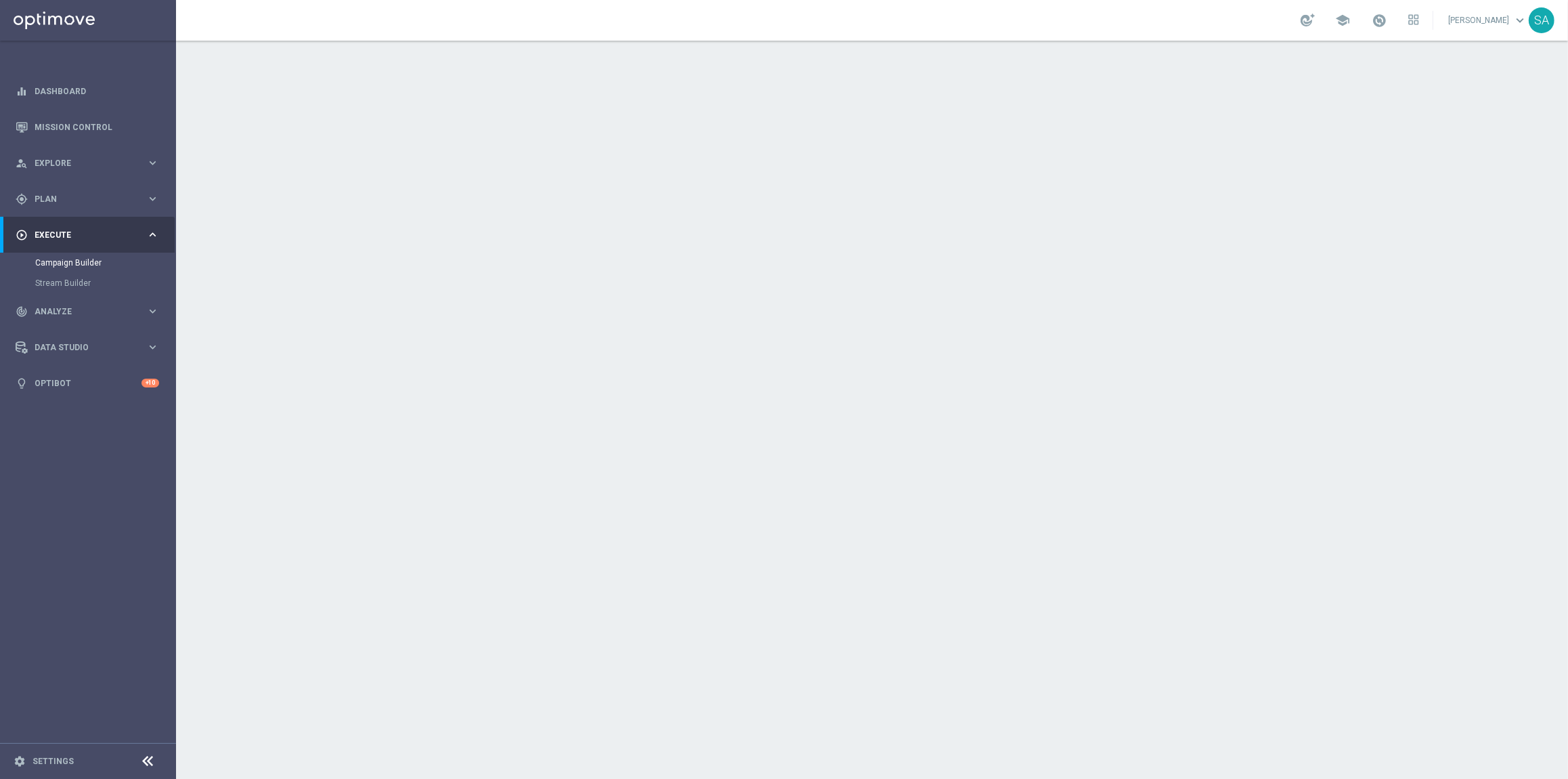
click at [1240, 150] on icon "keyboard_arrow_down" at bounding box center [1240, 148] width 20 height 20
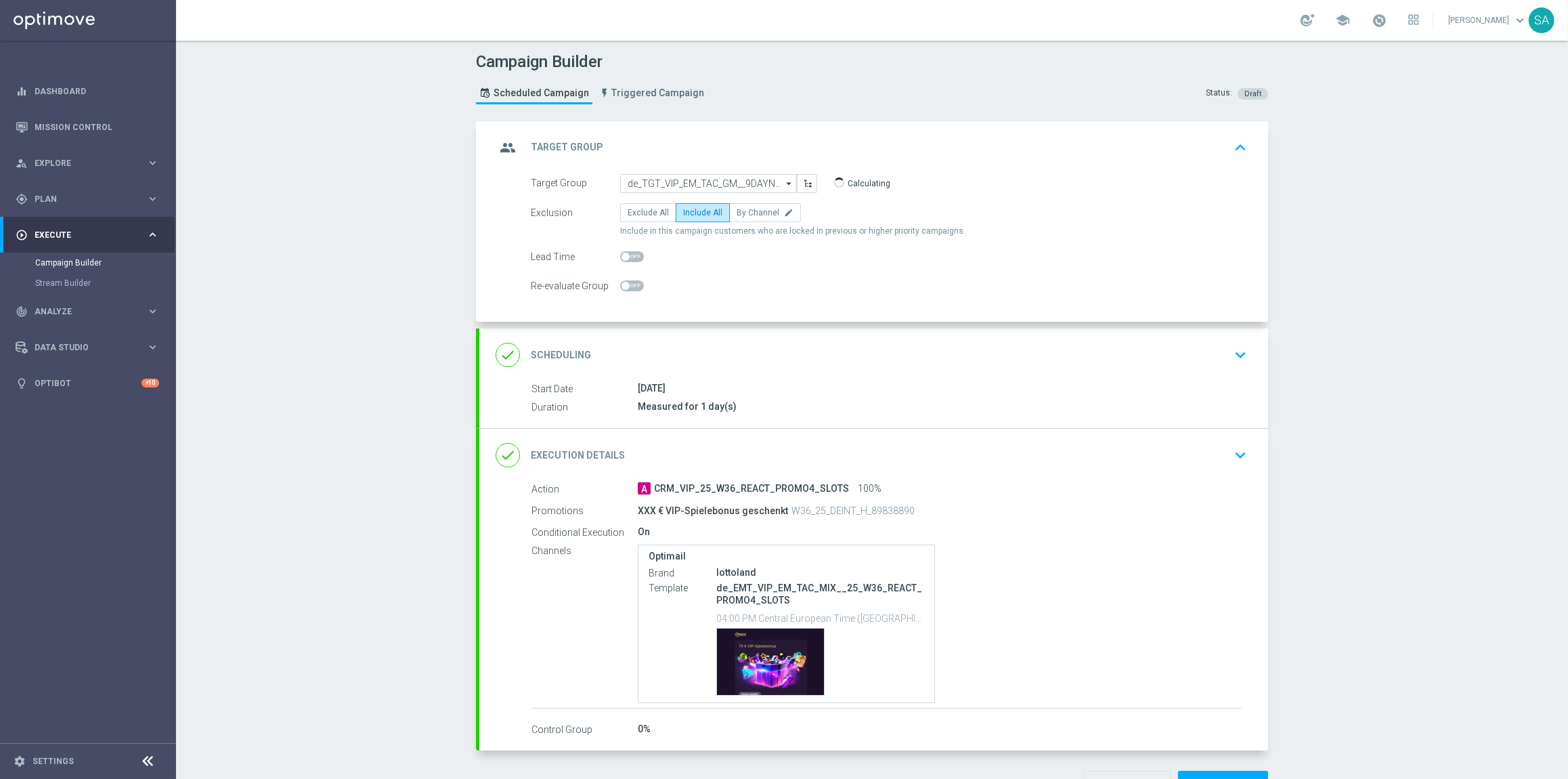
click at [1243, 352] on icon "keyboard_arrow_down" at bounding box center [1240, 355] width 20 height 20
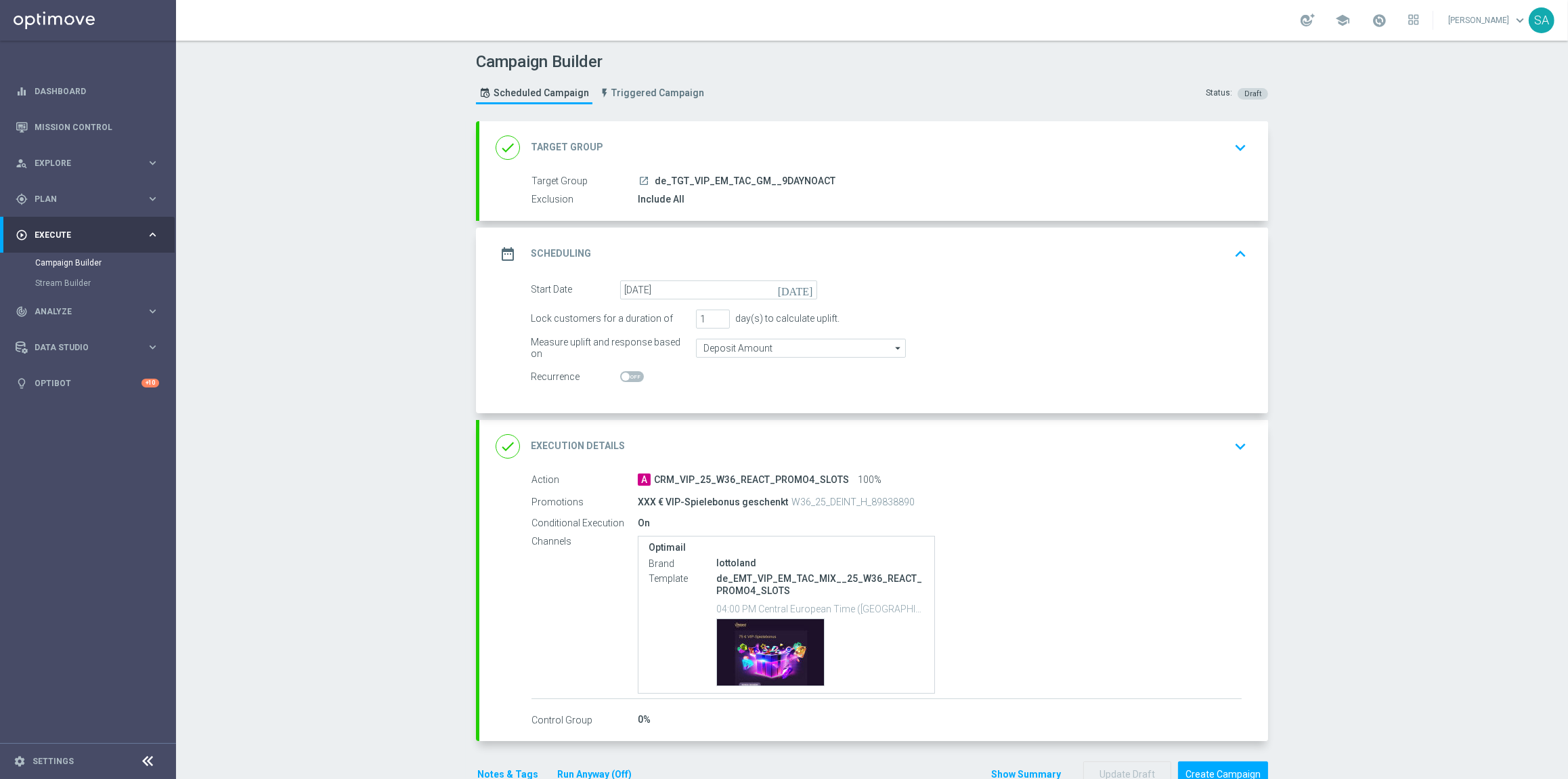
click at [1245, 452] on icon "keyboard_arrow_down" at bounding box center [1240, 446] width 20 height 20
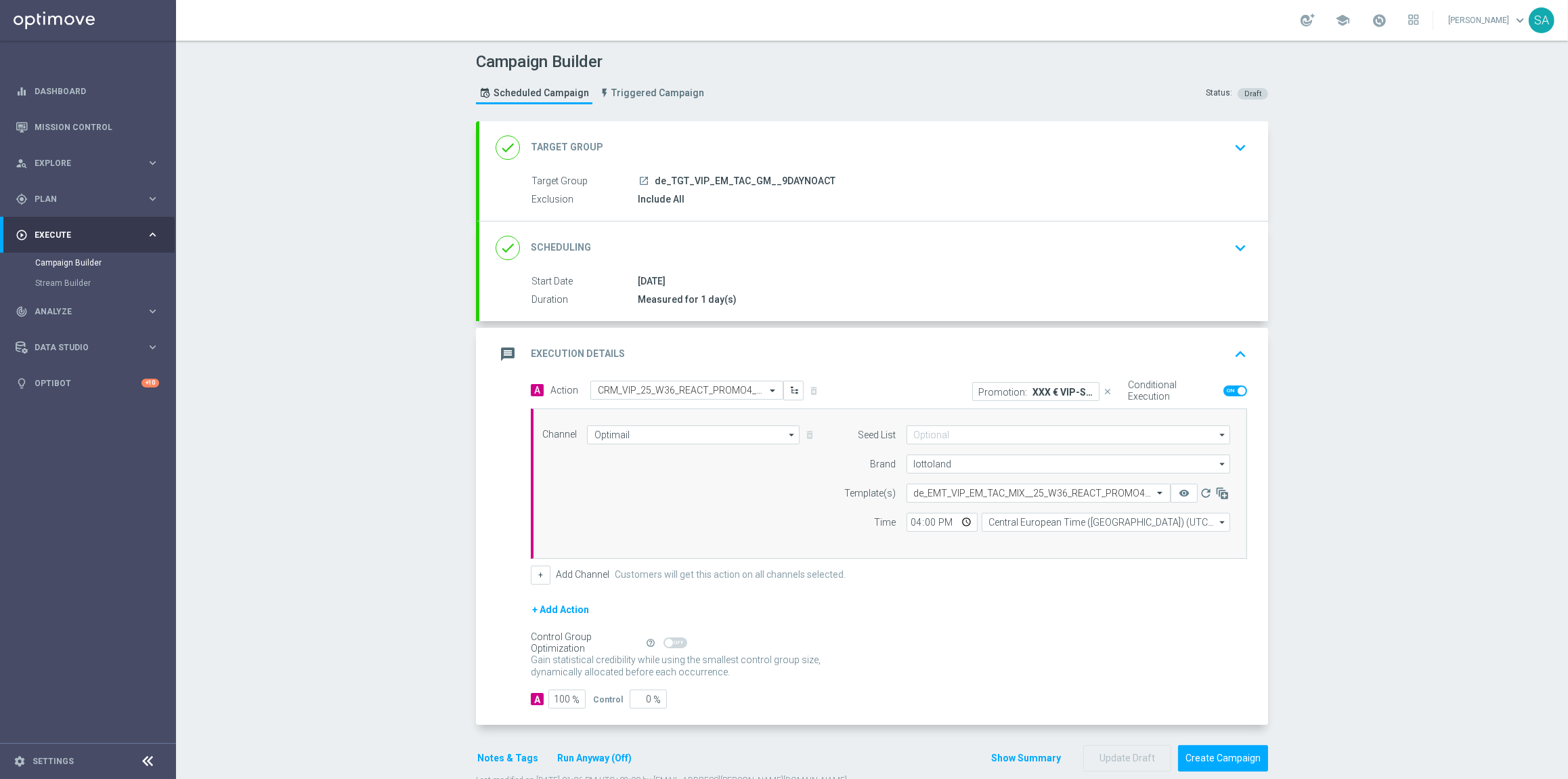
click at [1051, 392] on p "XXX € VIP-Spielebonus geschenkt" at bounding box center [1063, 391] width 61 height 11
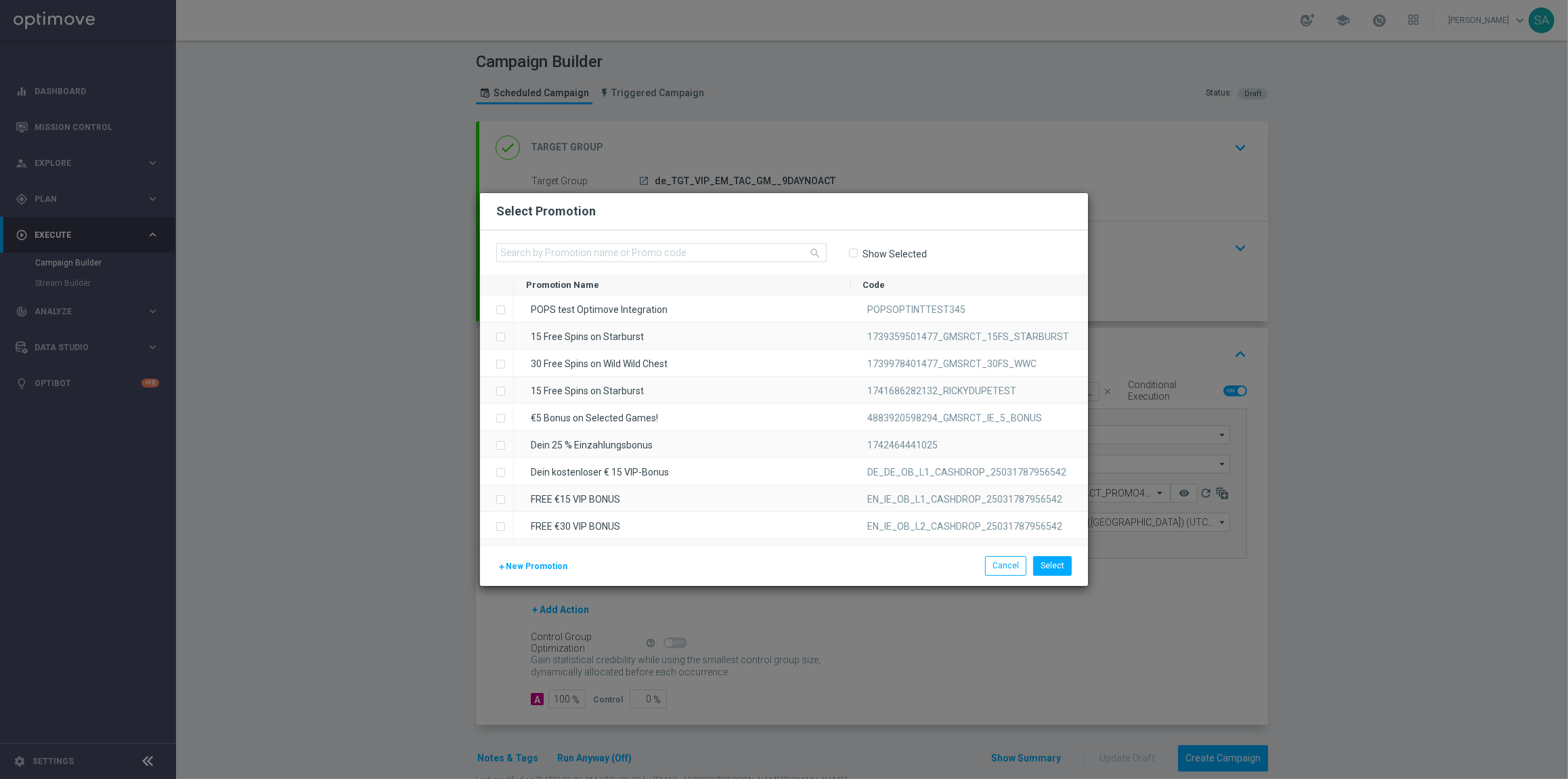
click at [853, 251] on input "Show Selected" at bounding box center [852, 253] width 9 height 9
checkbox input "true"
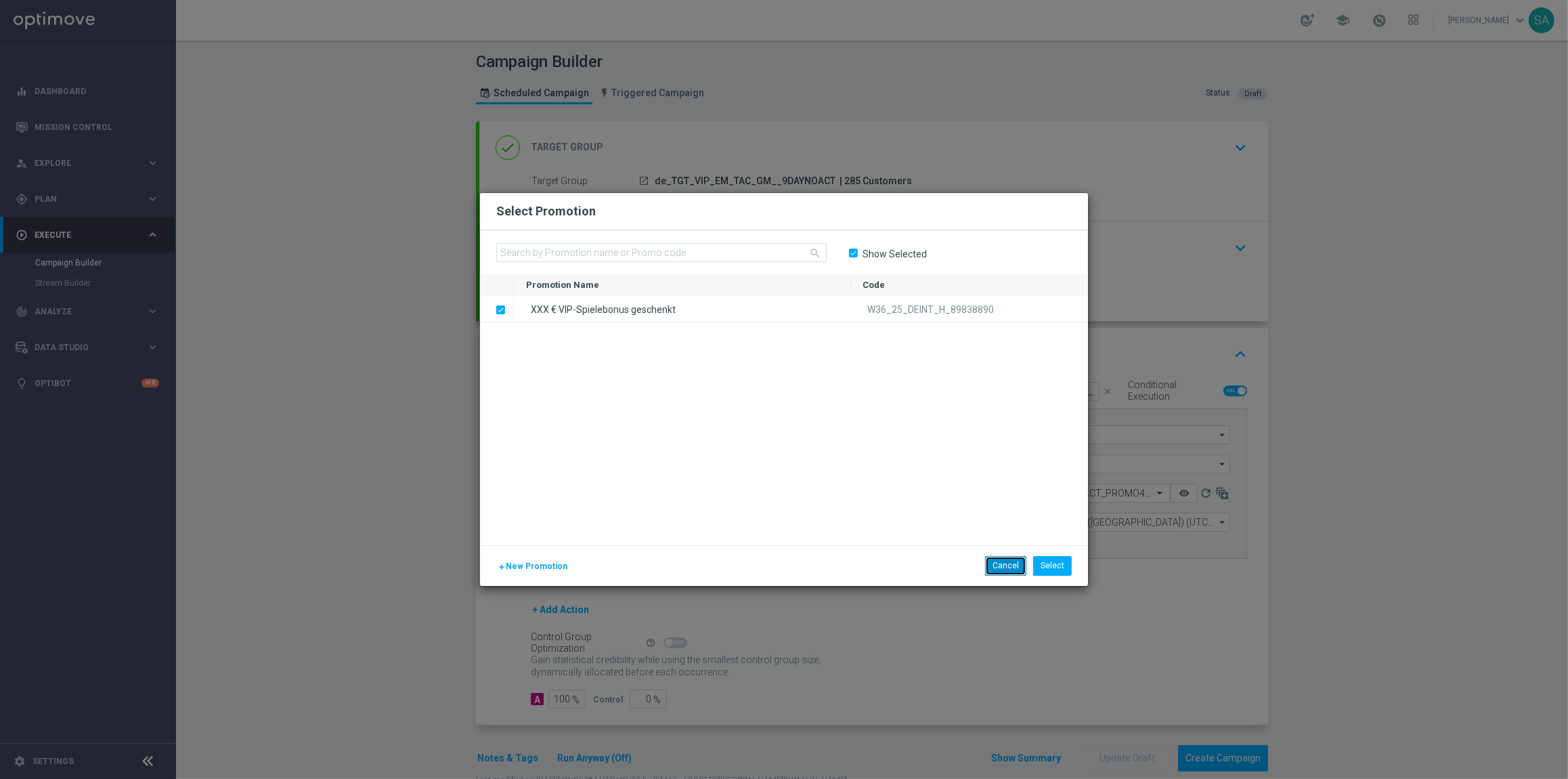
click at [1003, 570] on button "Cancel" at bounding box center [1005, 566] width 41 height 19
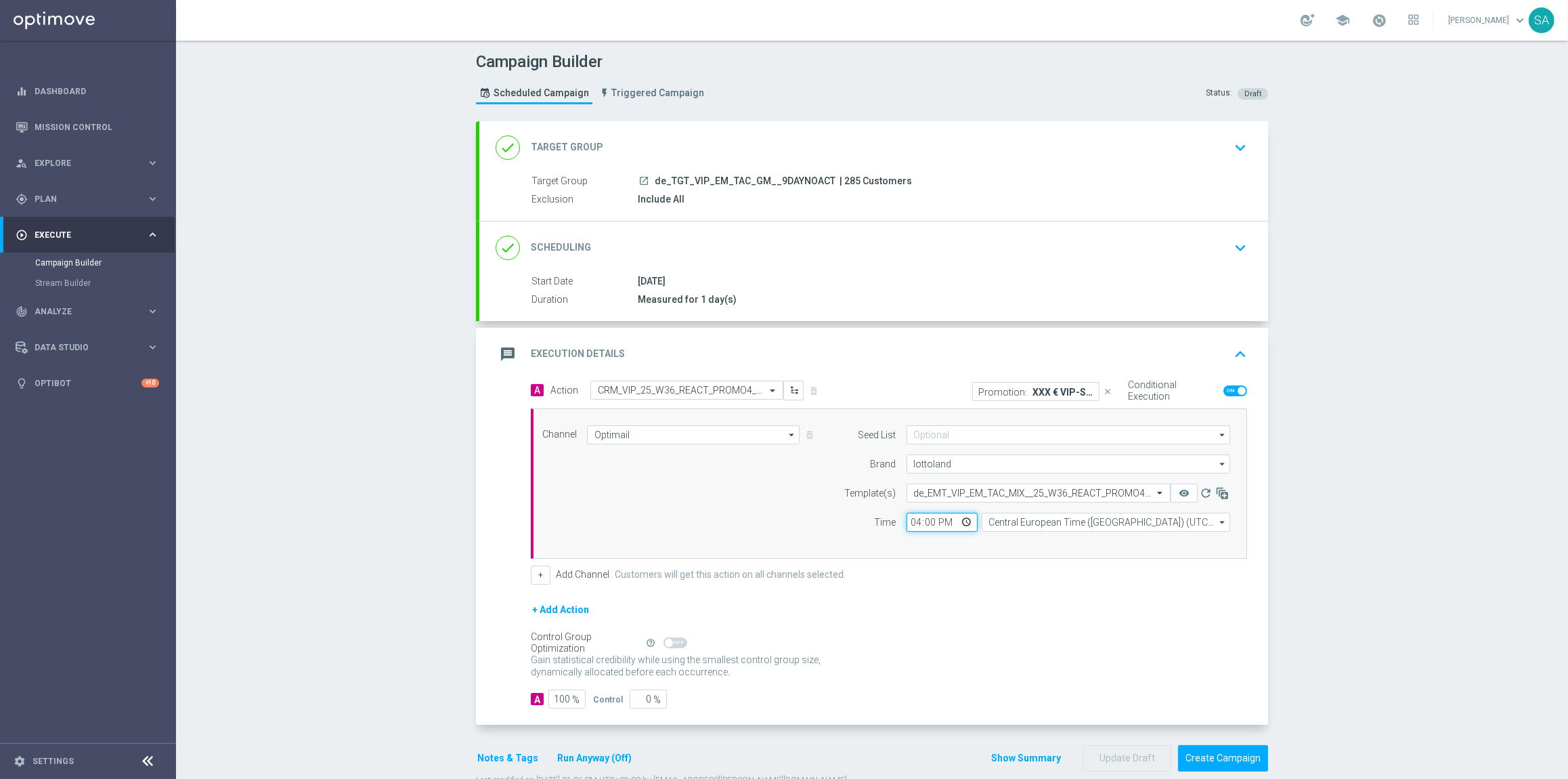
click at [914, 521] on input "16:00" at bounding box center [942, 522] width 71 height 19
type input "17:00"
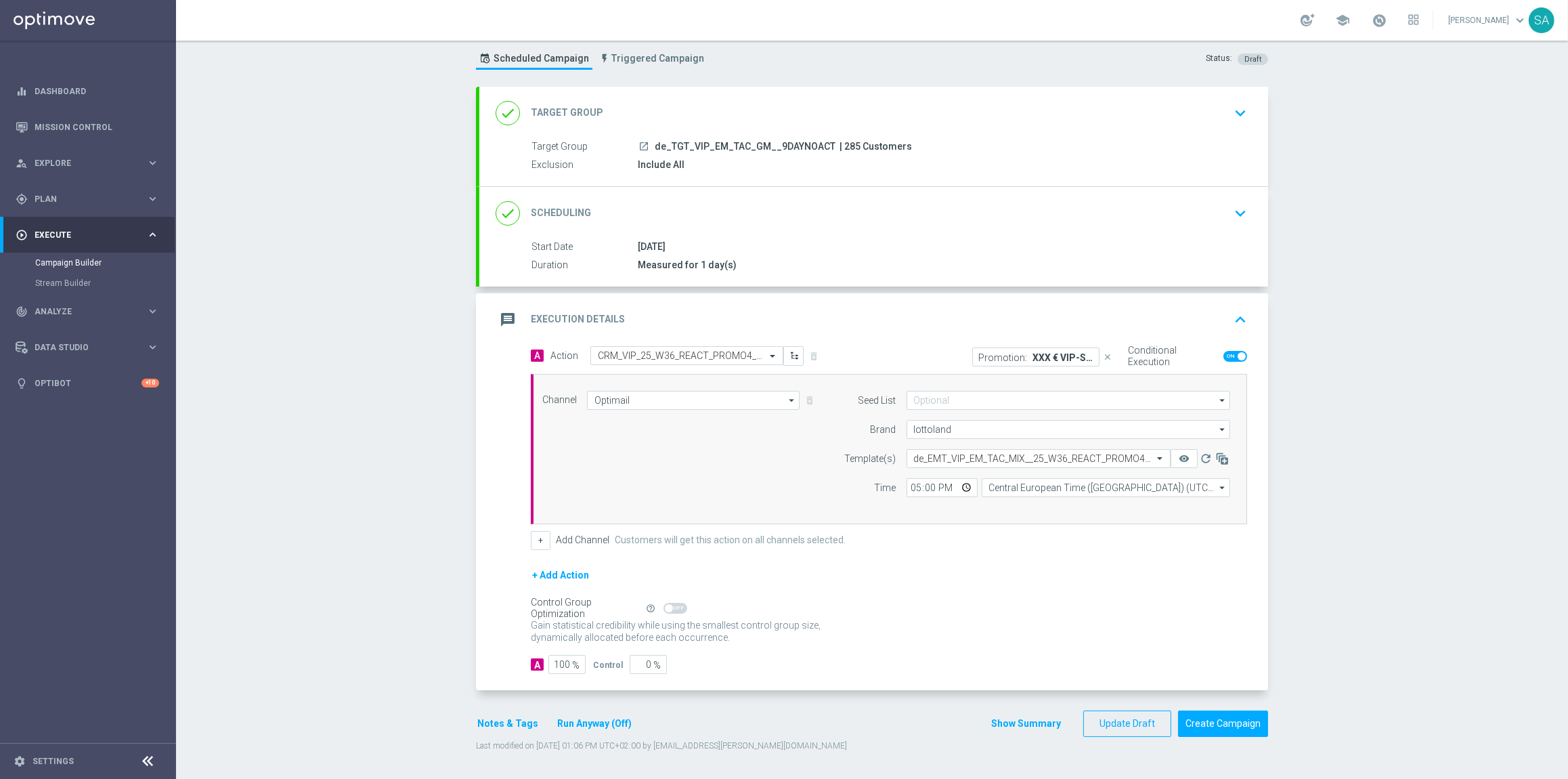
click at [497, 724] on button "Notes & Tags" at bounding box center [507, 724] width 63 height 17
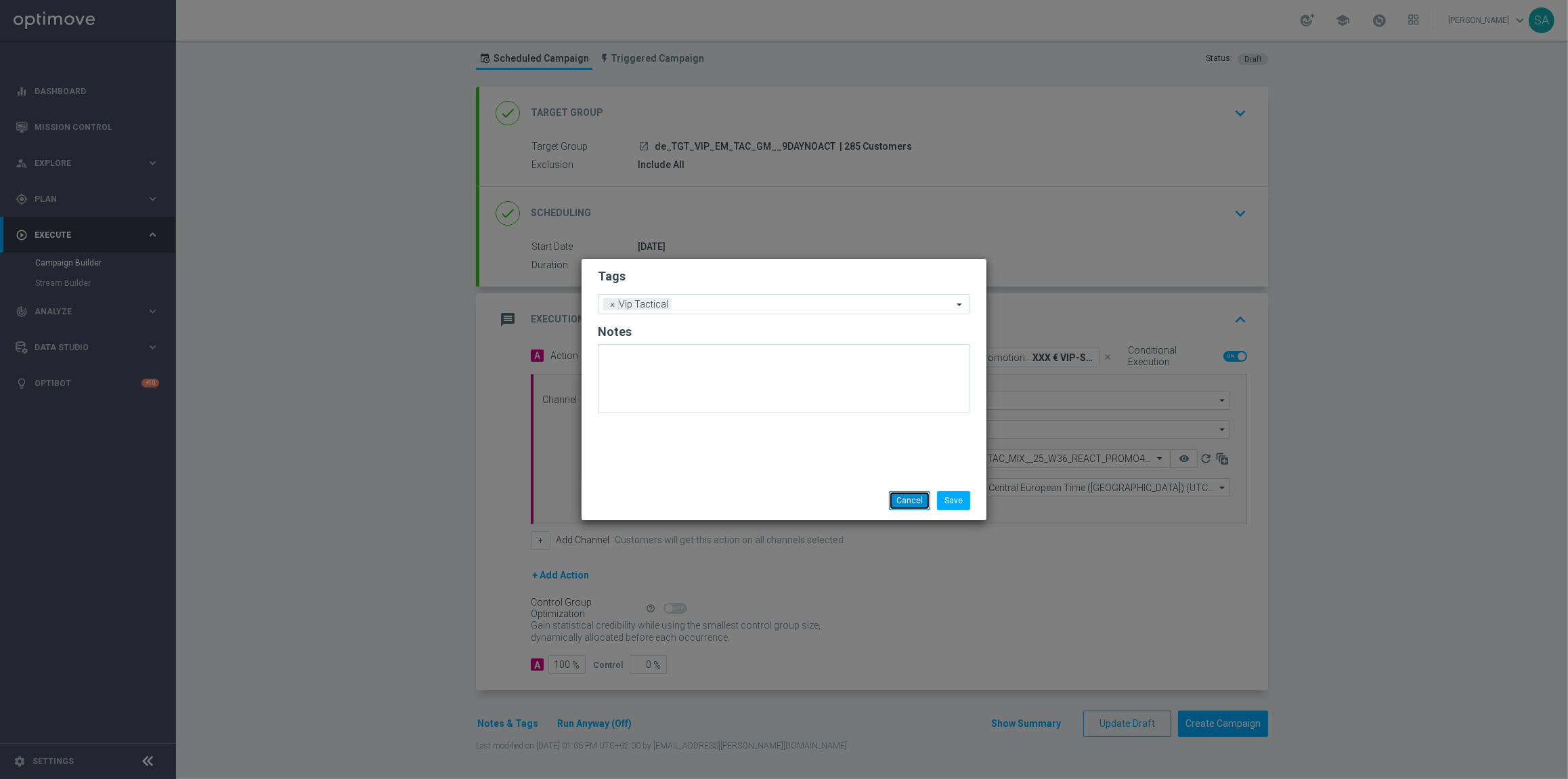
click at [904, 498] on button "Cancel" at bounding box center [909, 501] width 41 height 19
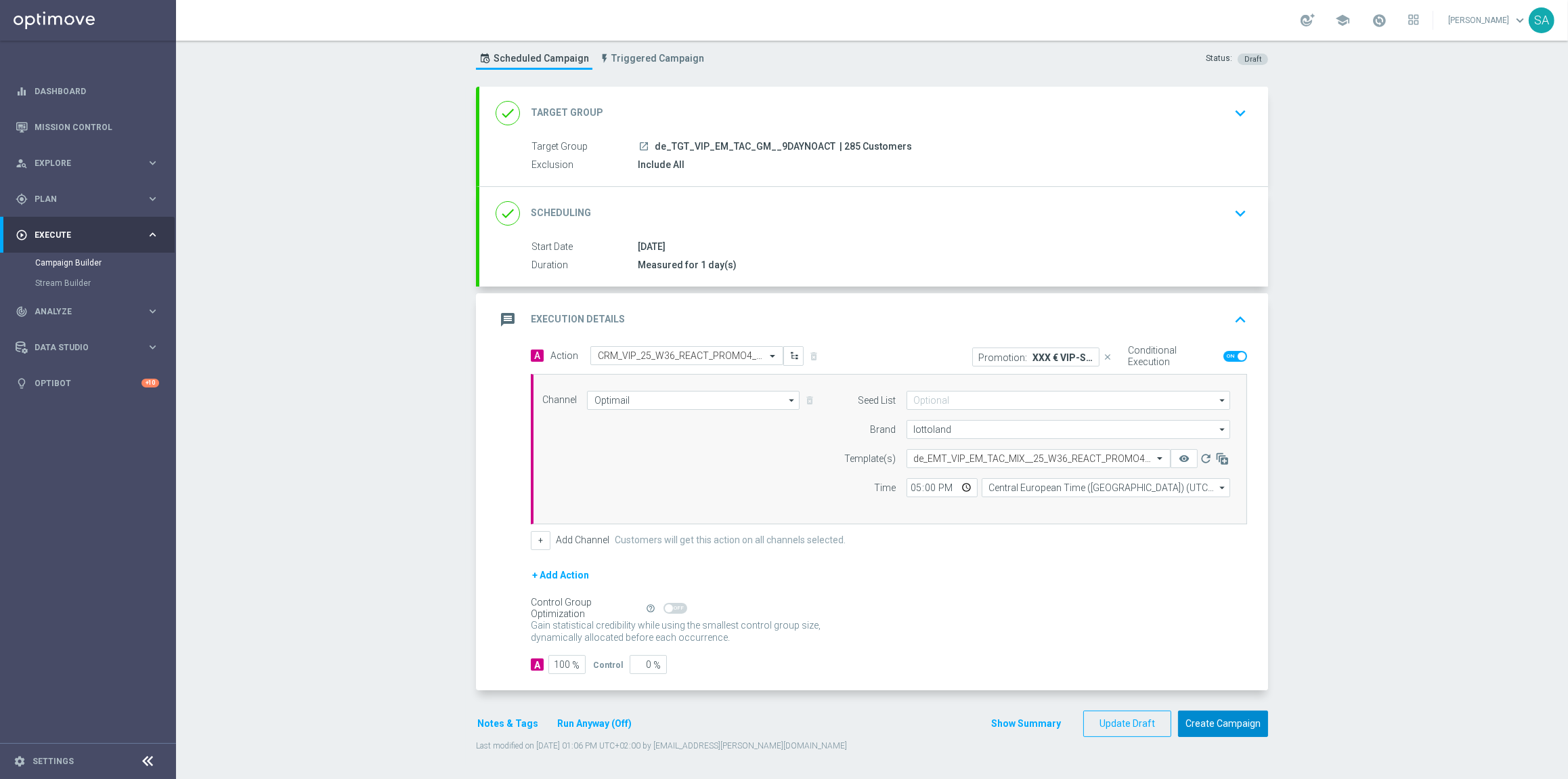
click at [1209, 725] on button "Create Campaign" at bounding box center [1223, 724] width 90 height 27
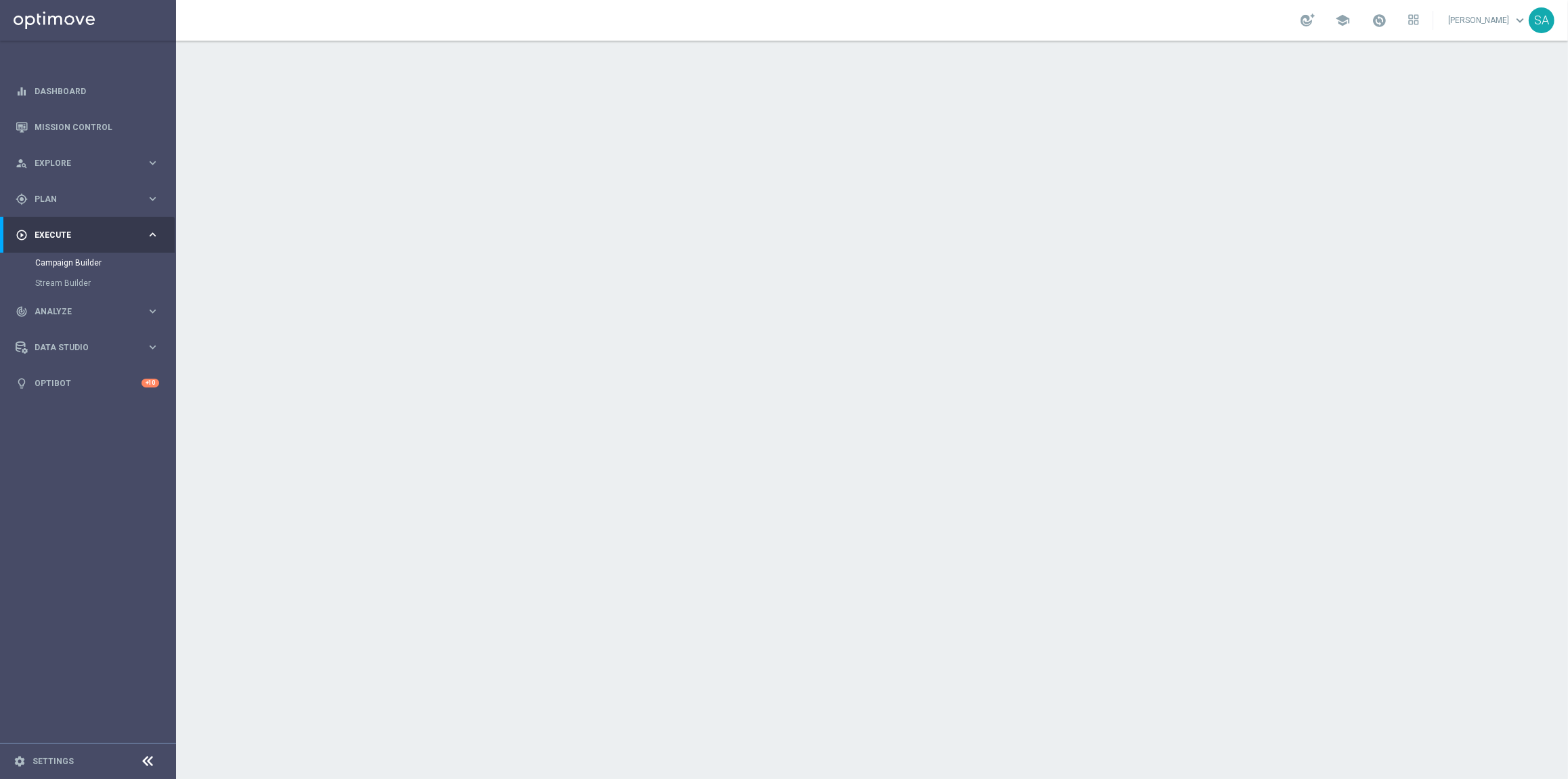
click at [1232, 148] on icon "keyboard_arrow_down" at bounding box center [1240, 148] width 20 height 20
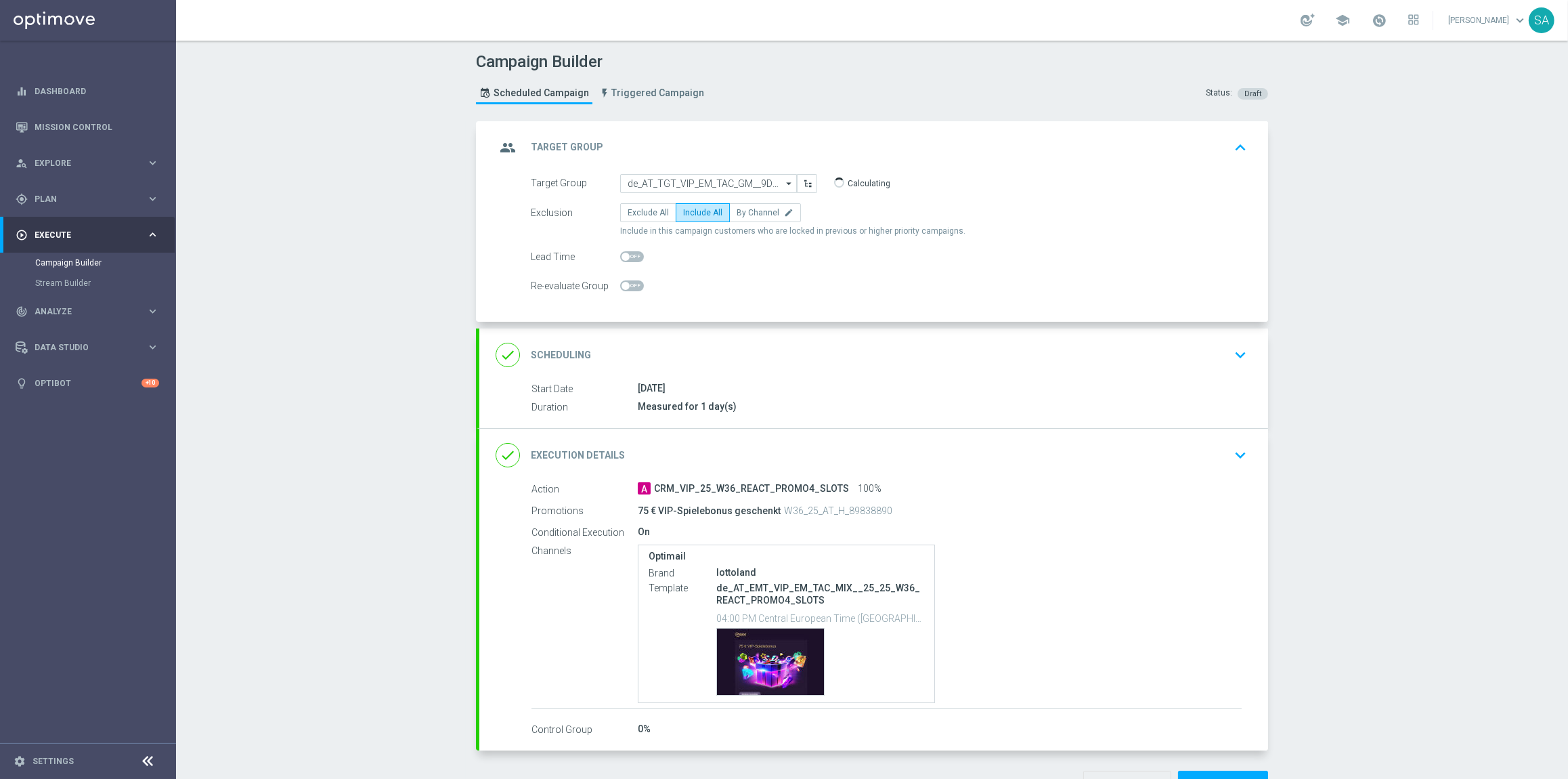
click at [1133, 387] on div "[DATE]" at bounding box center [939, 388] width 604 height 13
click at [1247, 359] on icon "keyboard_arrow_down" at bounding box center [1240, 355] width 20 height 20
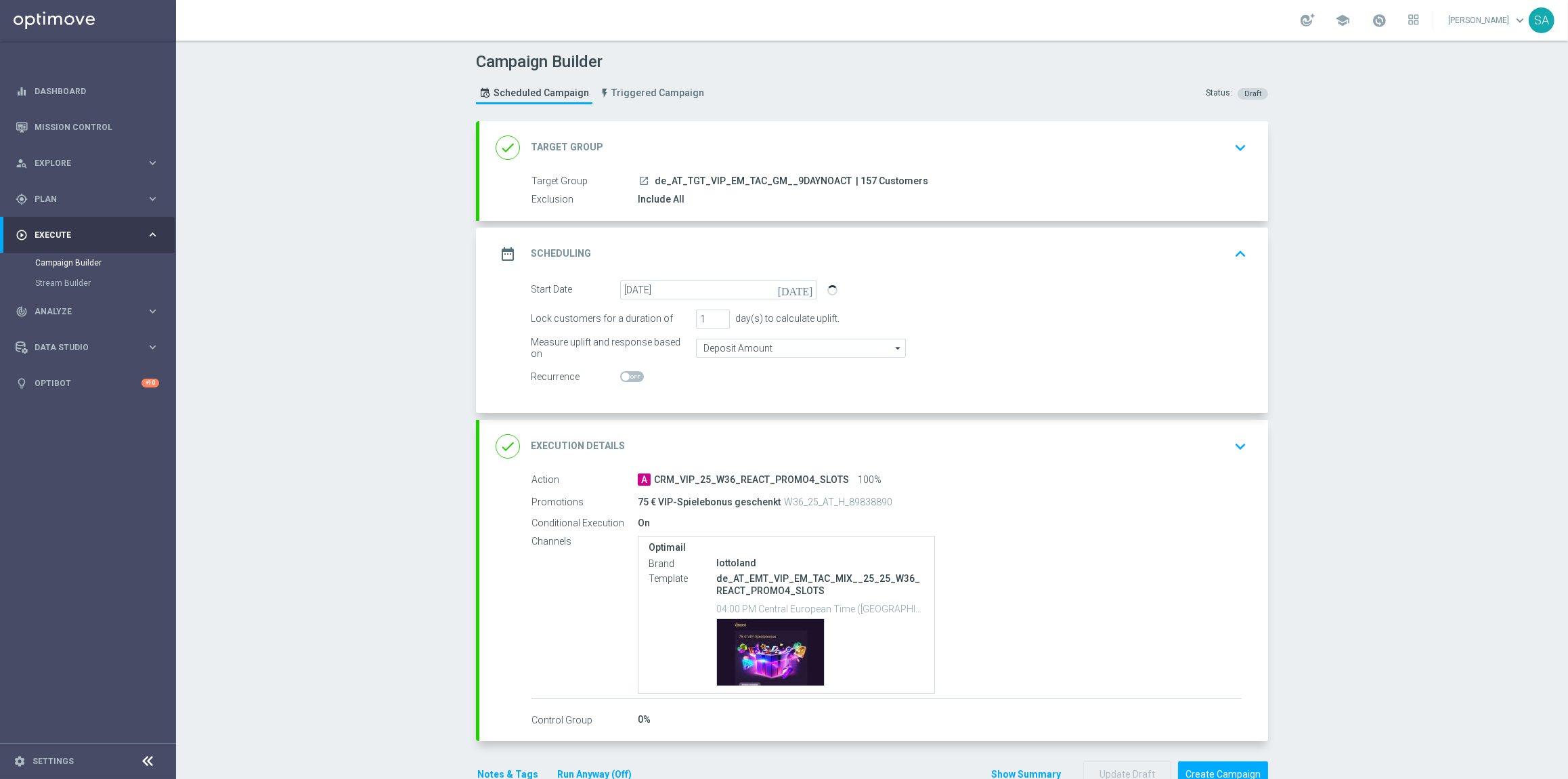
click at [1244, 445] on icon "keyboard_arrow_down" at bounding box center [1240, 446] width 20 height 20
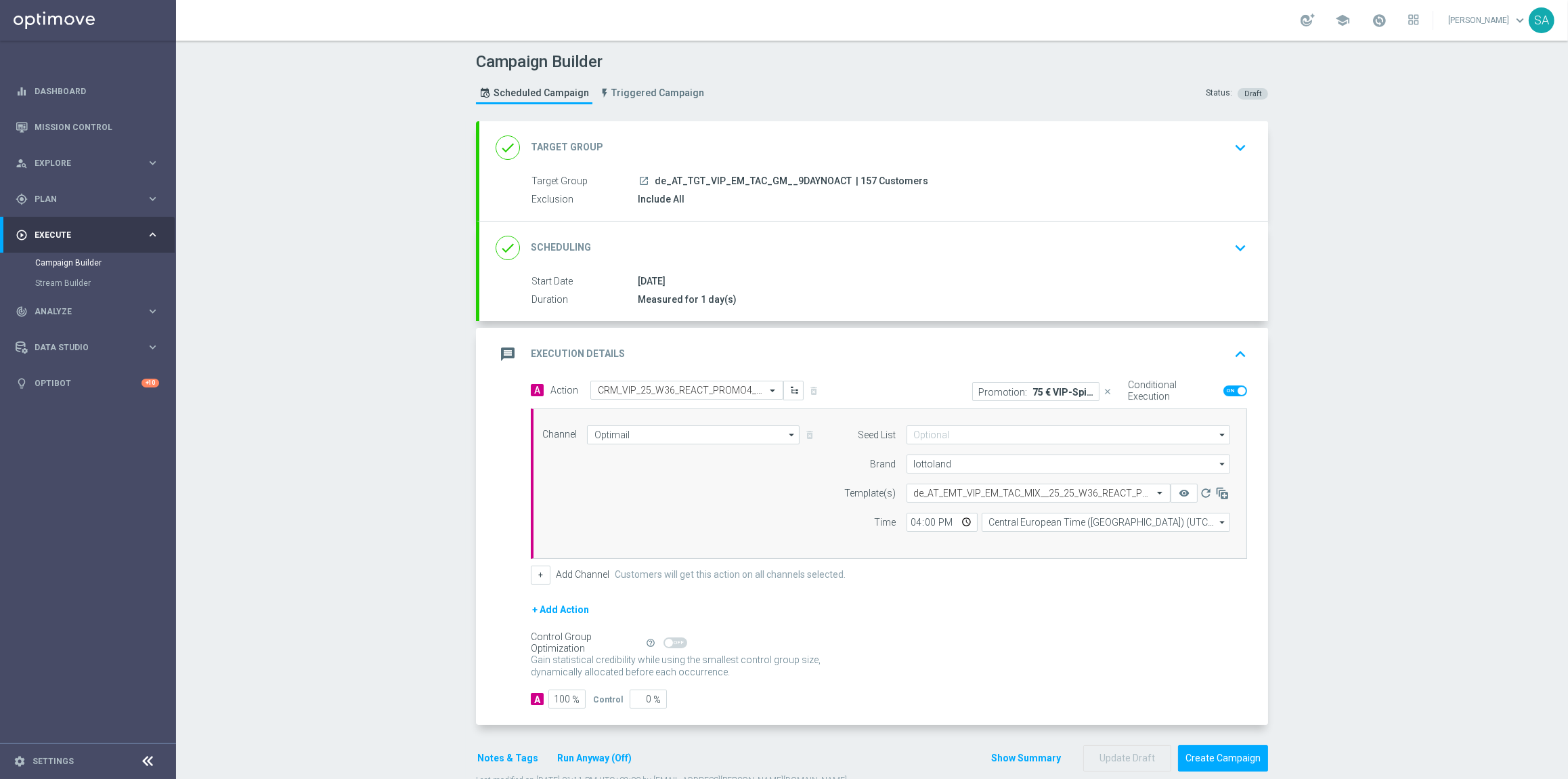
click at [1051, 395] on p "75 € VIP-Spielebonus geschenkt" at bounding box center [1063, 391] width 61 height 11
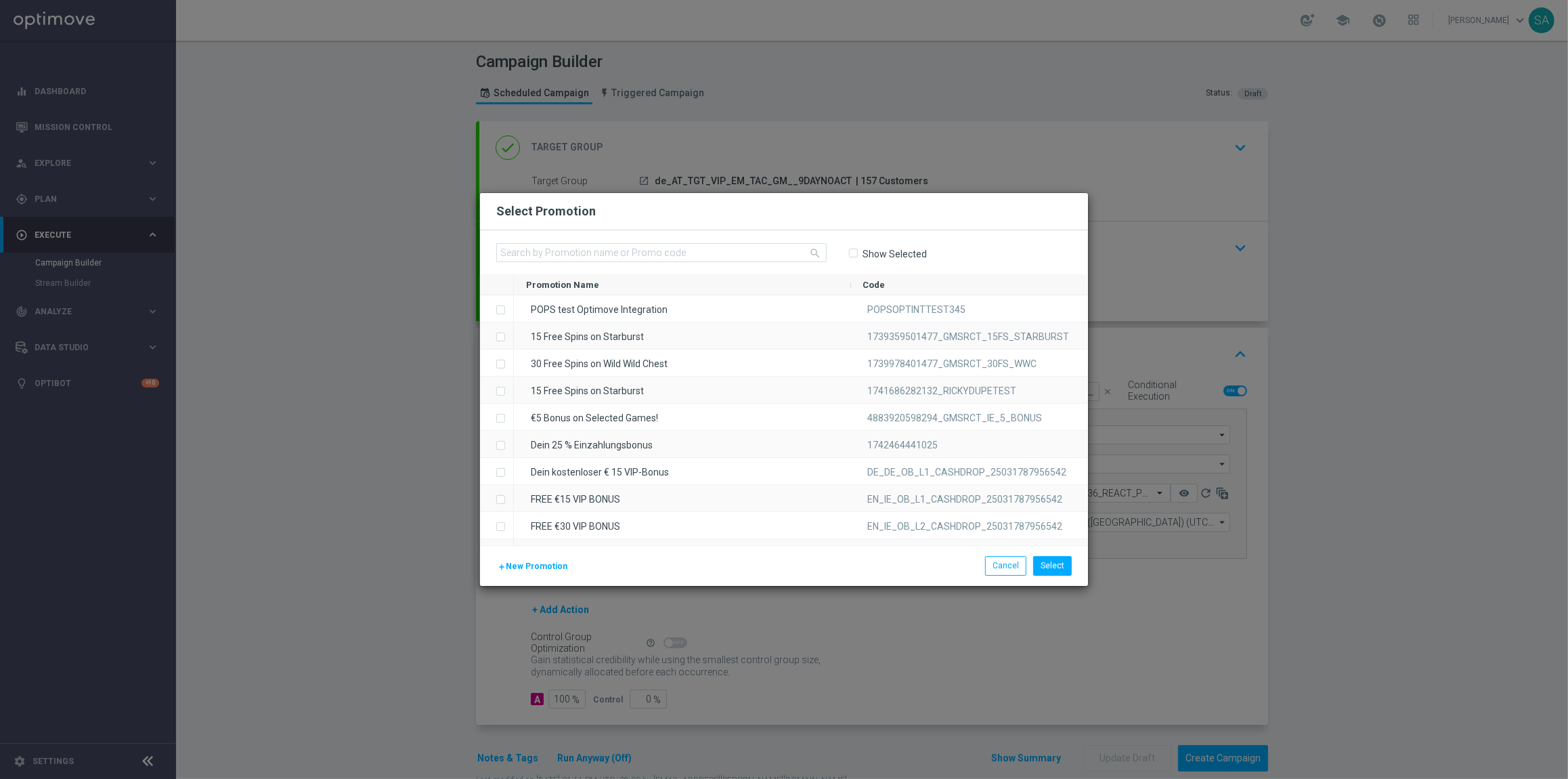
click at [852, 249] on input "Show Selected" at bounding box center [852, 253] width 9 height 9
checkbox input "true"
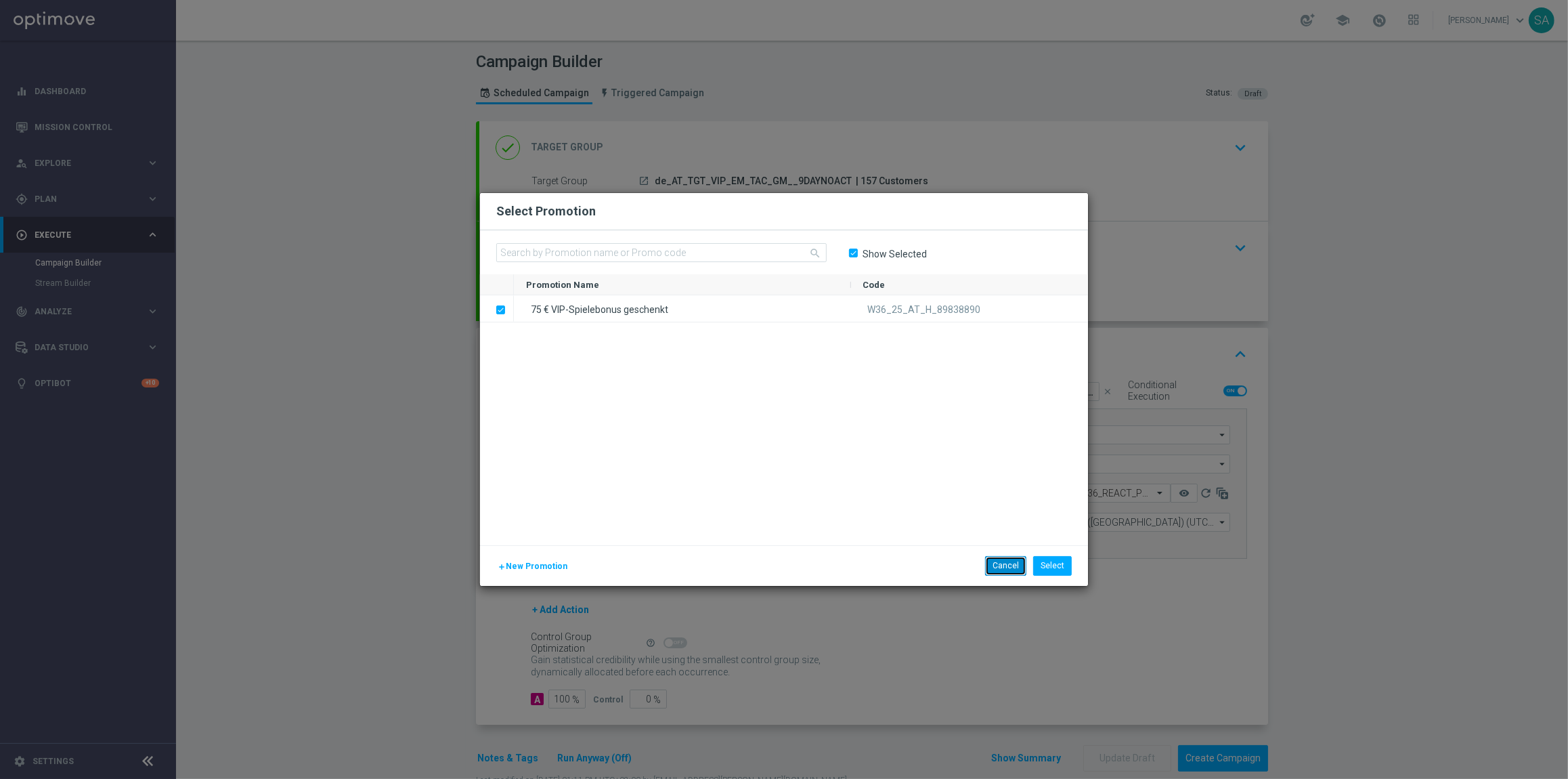
click at [990, 564] on button "Cancel" at bounding box center [1005, 566] width 41 height 19
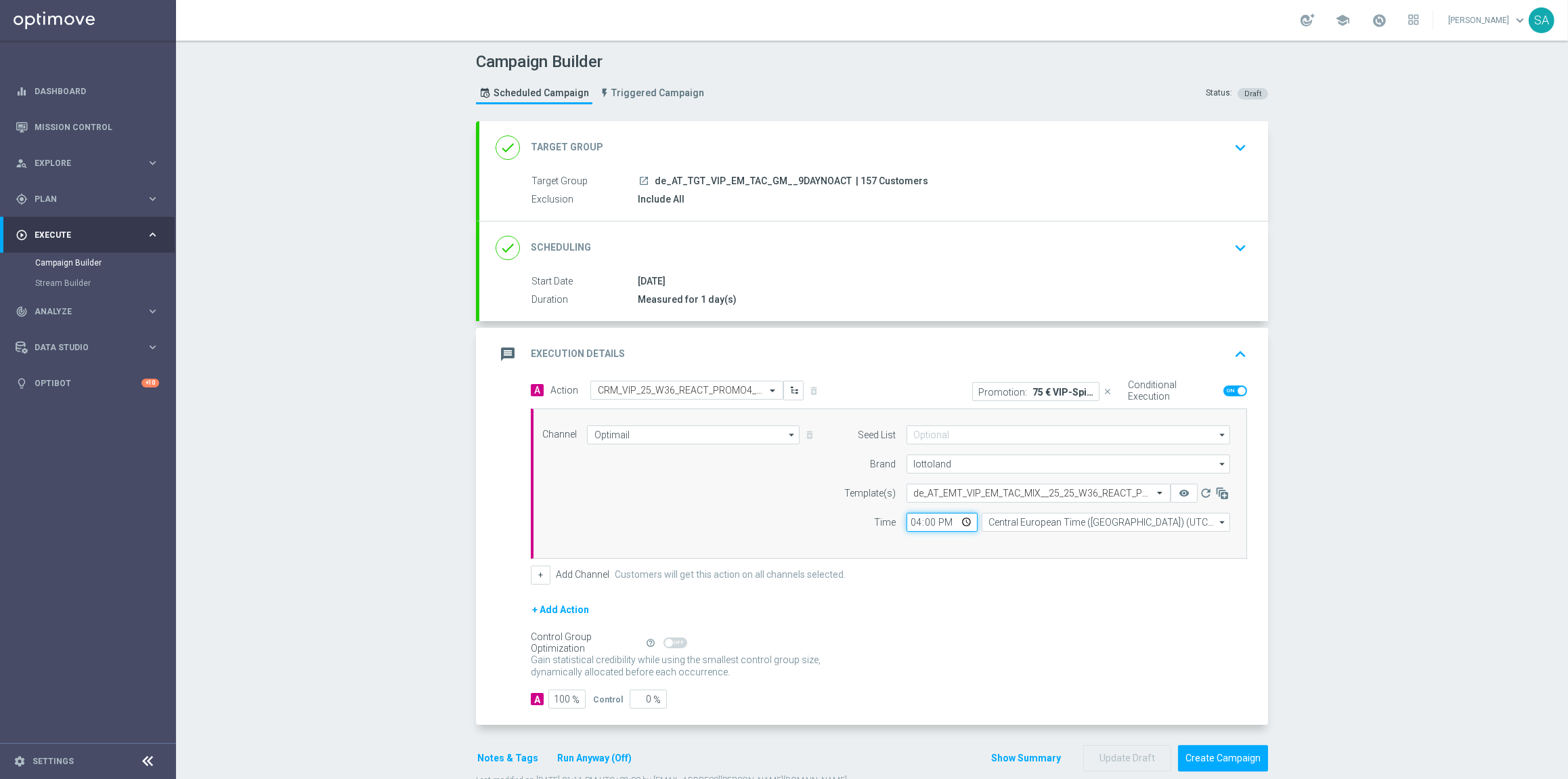
click at [914, 523] on input "16:00" at bounding box center [942, 522] width 71 height 19
type input "17:00"
click at [978, 558] on div "Channel Optimail Optimail arrow_drop_down Show Selected 1 of 26 Silverpop" at bounding box center [889, 484] width 716 height 150
click at [501, 753] on button "Notes & Tags" at bounding box center [507, 759] width 63 height 17
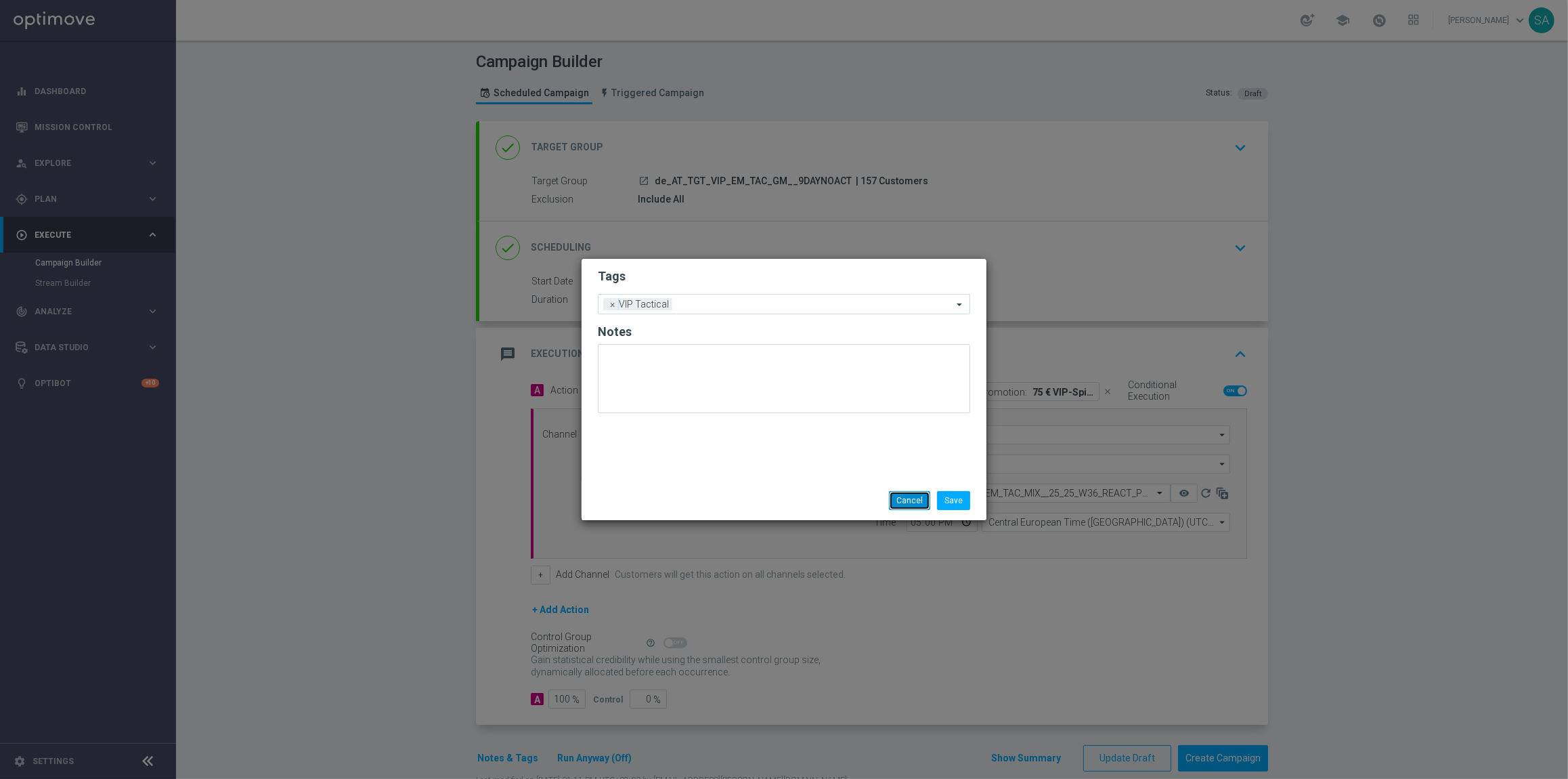
click at [902, 497] on button "Cancel" at bounding box center [909, 501] width 41 height 19
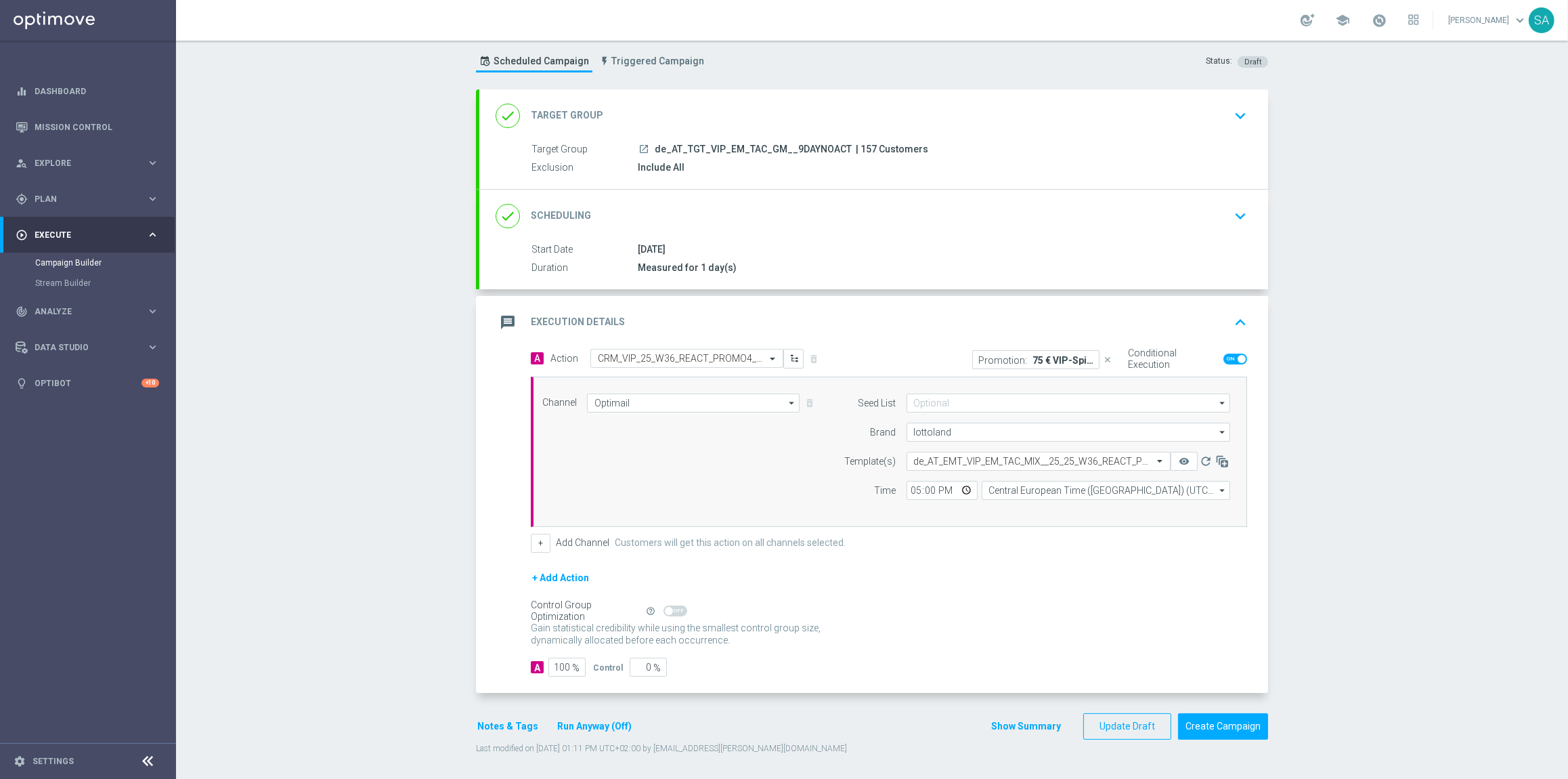
scroll to position [36, 0]
click at [1233, 716] on button "Create Campaign" at bounding box center [1223, 724] width 90 height 27
